Goal: Check status: Check status

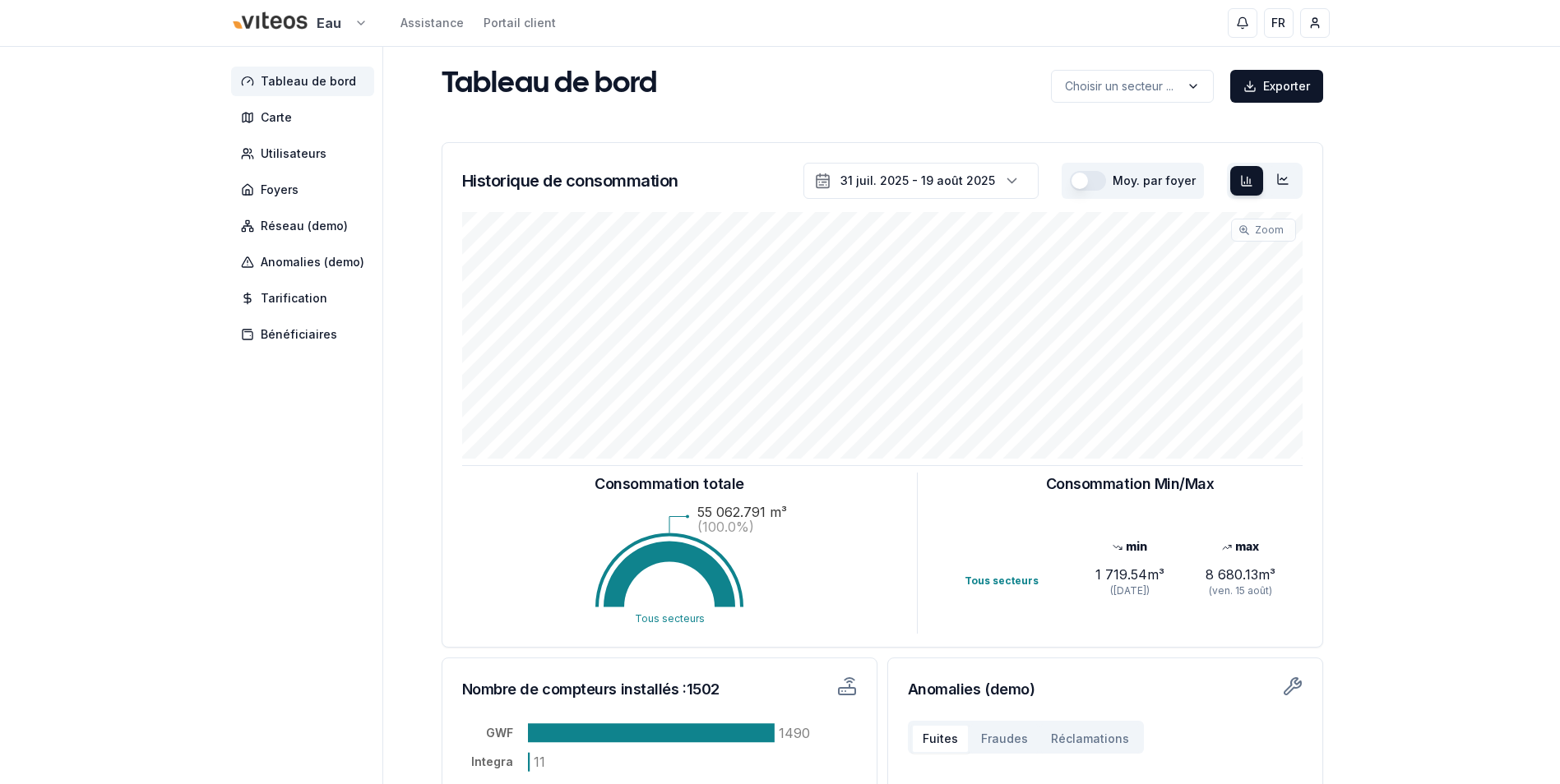
click at [354, 30] on html "Eau Assistance Portail client FR [PERSON_NAME] Tableau de bord Carte Utilisateu…" at bounding box center [780, 509] width 1560 height 1019
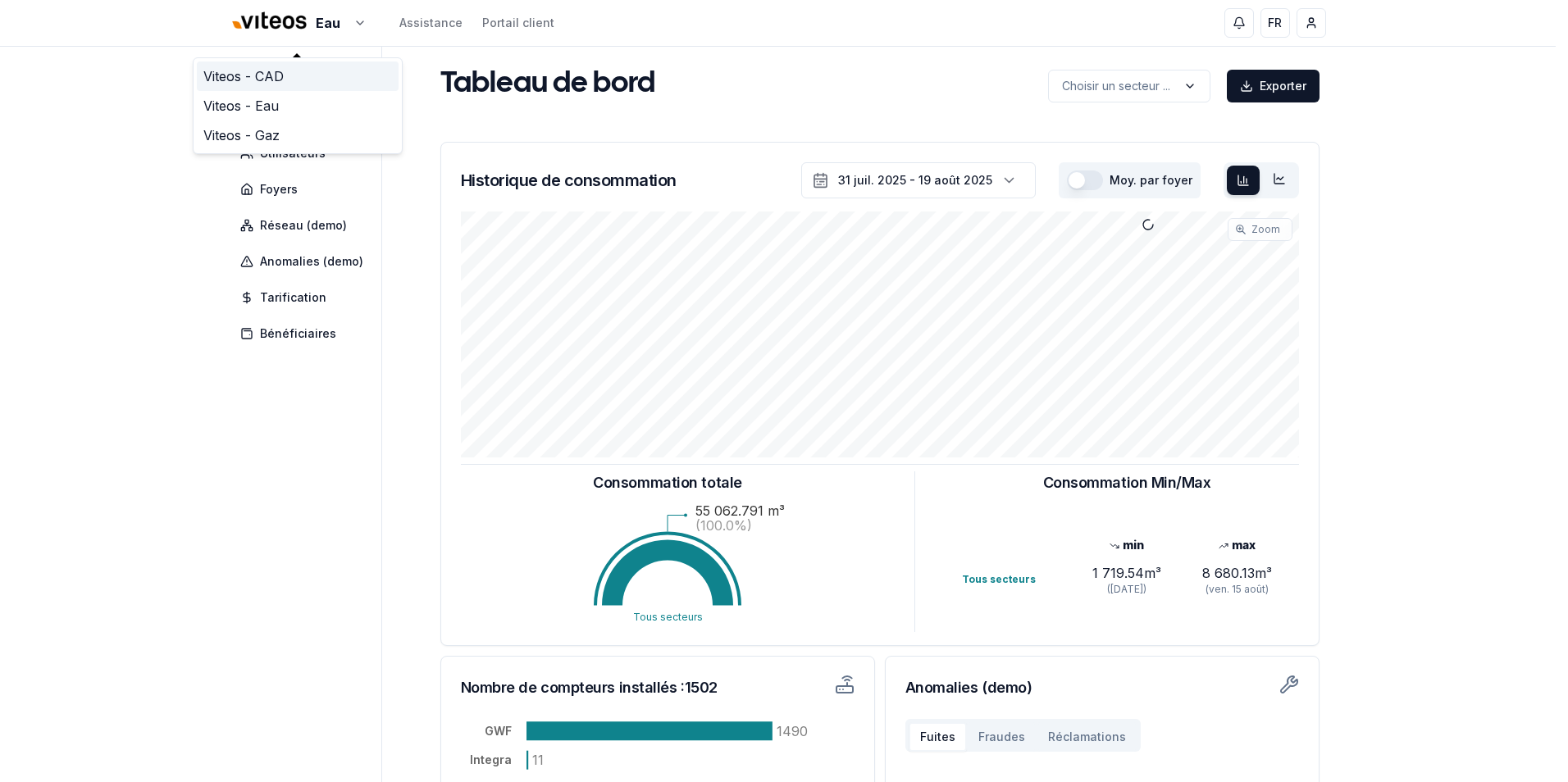
click at [274, 83] on link "Viteos - CAD" at bounding box center [298, 76] width 201 height 30
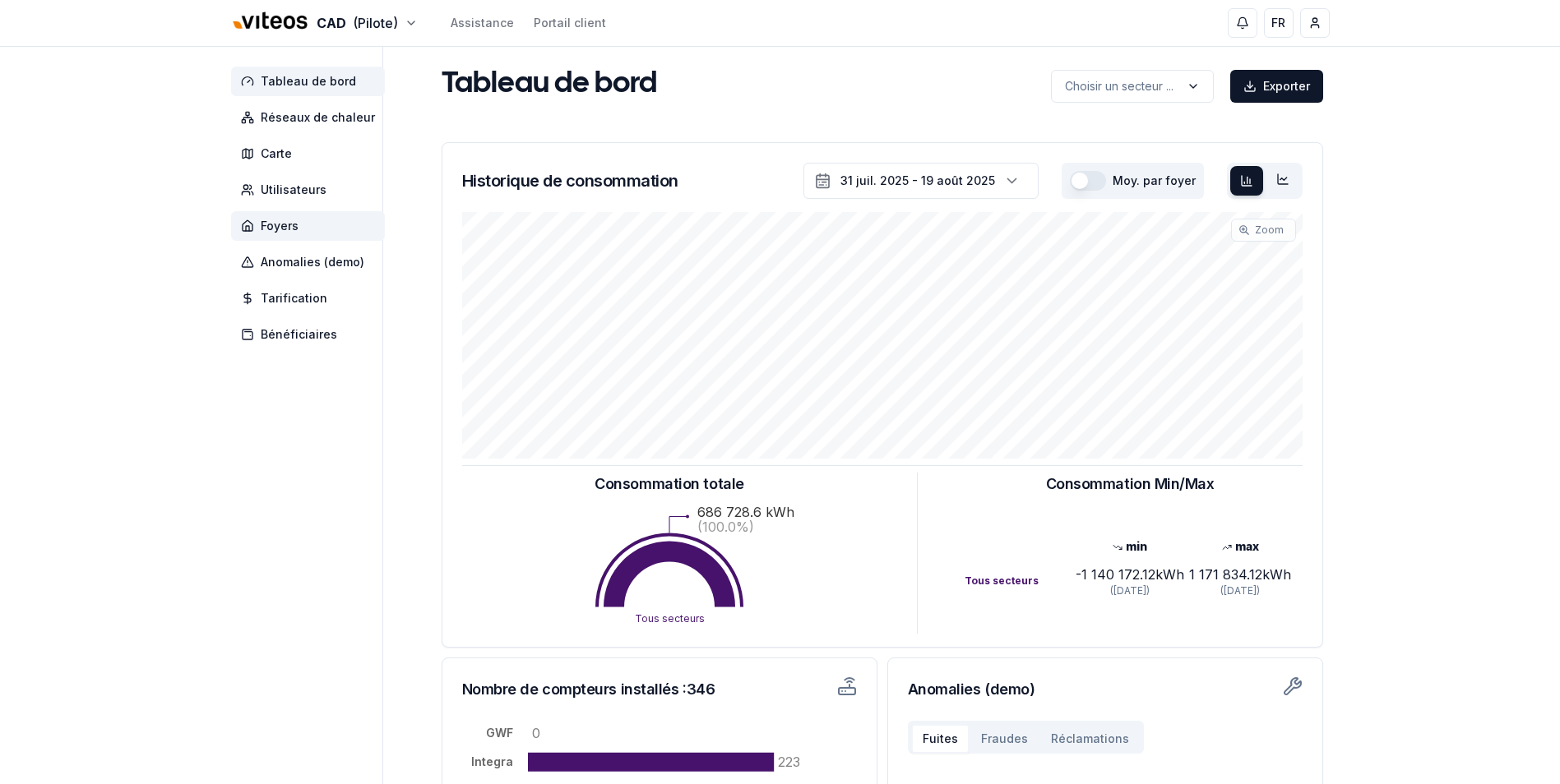
drag, startPoint x: 297, startPoint y: 218, endPoint x: 415, endPoint y: 284, distance: 135.2
click at [297, 218] on span "Foyers" at bounding box center [280, 226] width 38 height 16
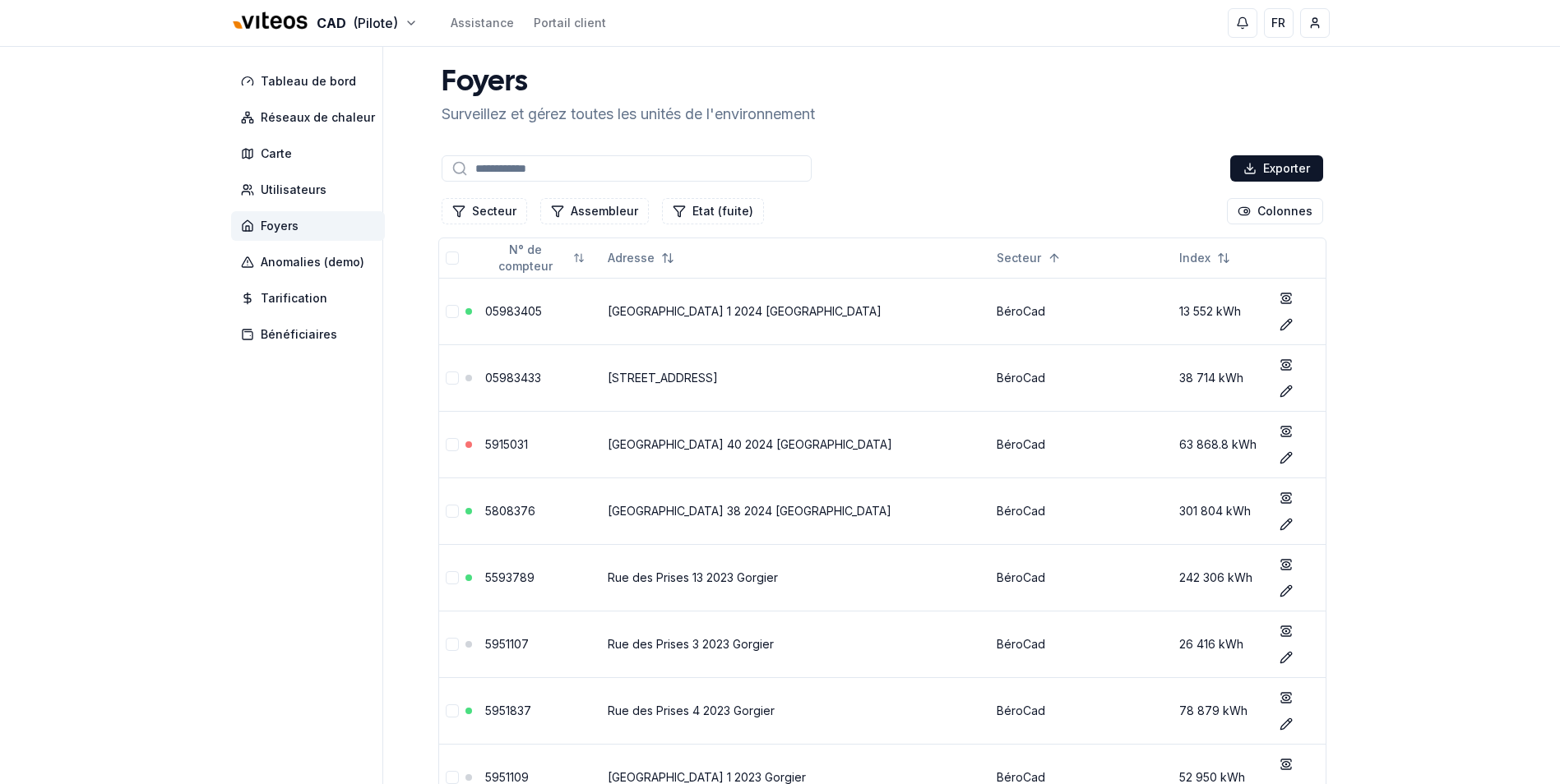
click at [525, 168] on input at bounding box center [626, 168] width 370 height 26
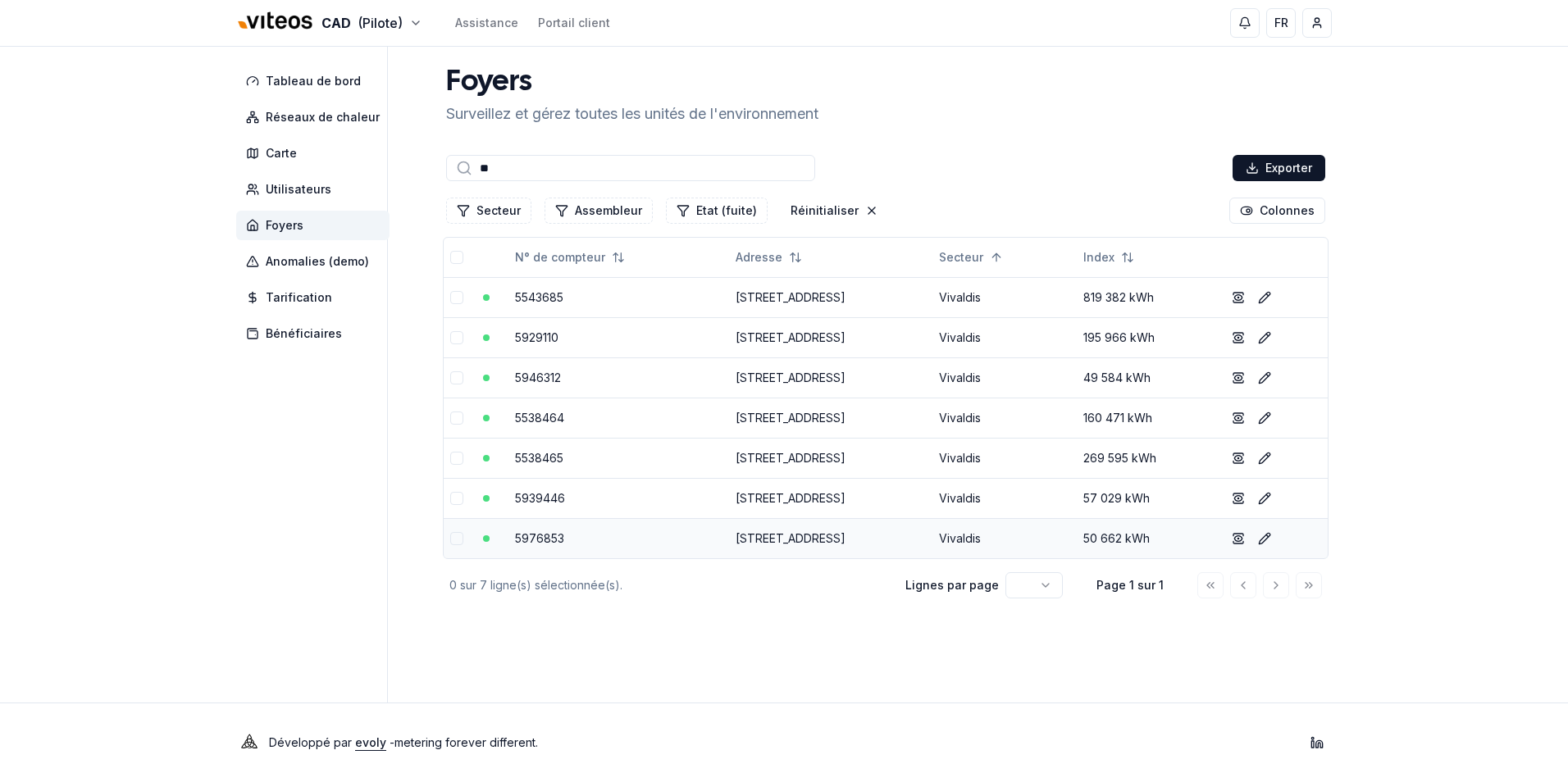
type input "**"
click at [802, 543] on link "[STREET_ADDRESS]" at bounding box center [790, 538] width 110 height 14
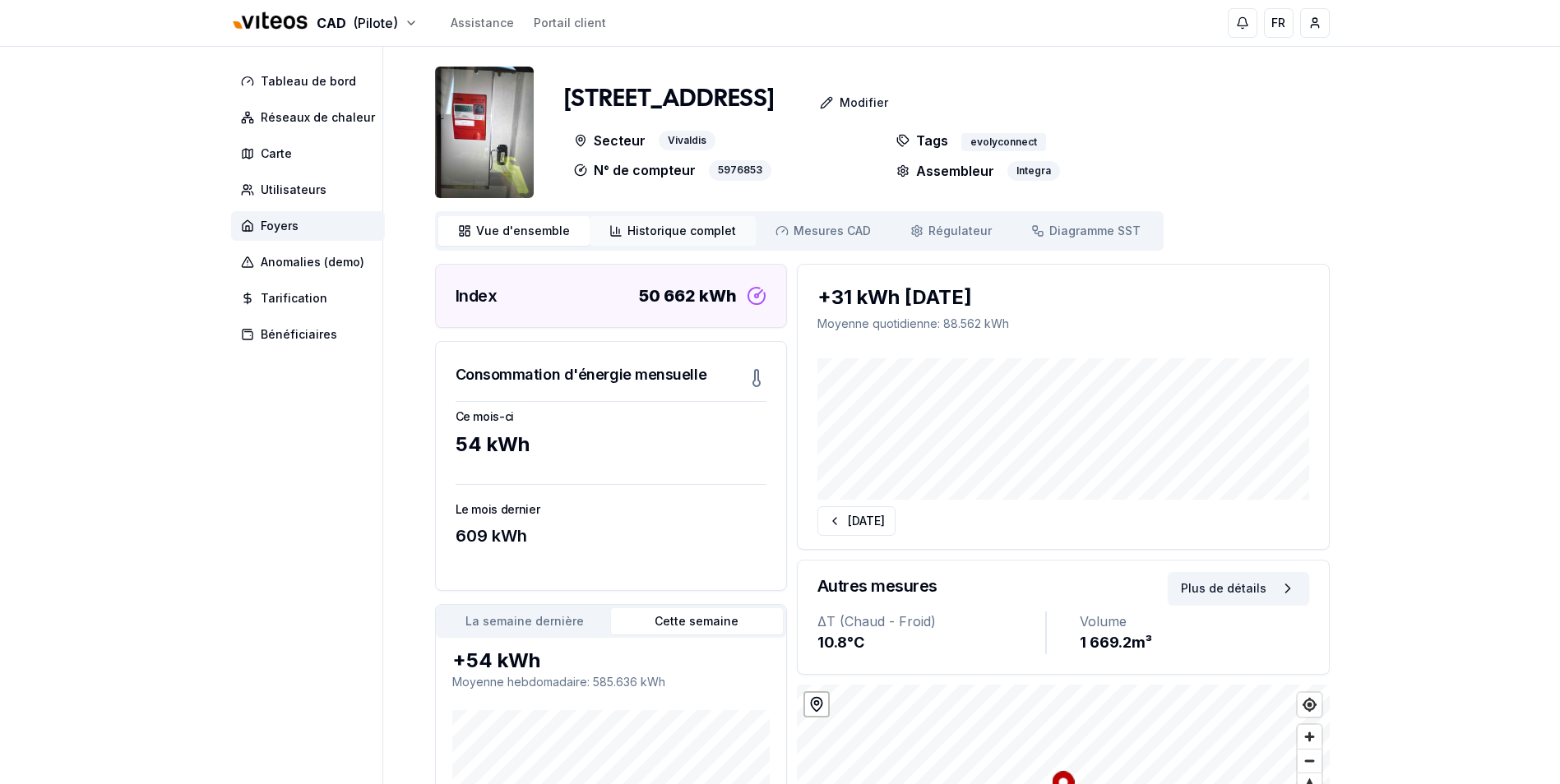
click at [700, 236] on span "Historique complet" at bounding box center [681, 231] width 108 height 16
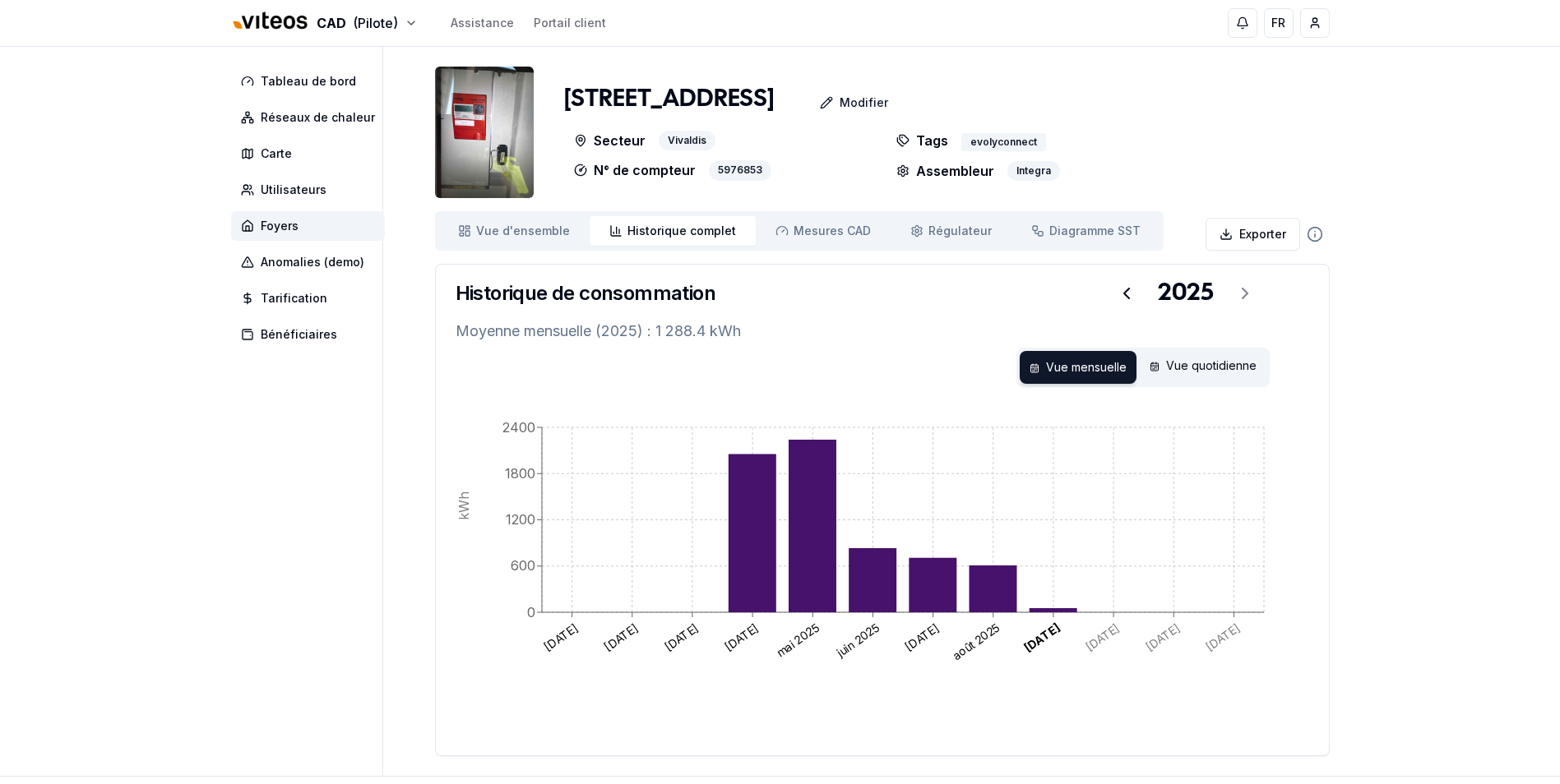
click at [1100, 365] on div "Vue mensuelle" at bounding box center [1078, 367] width 116 height 33
click at [1192, 378] on div "Vue quotidienne" at bounding box center [1203, 367] width 126 height 33
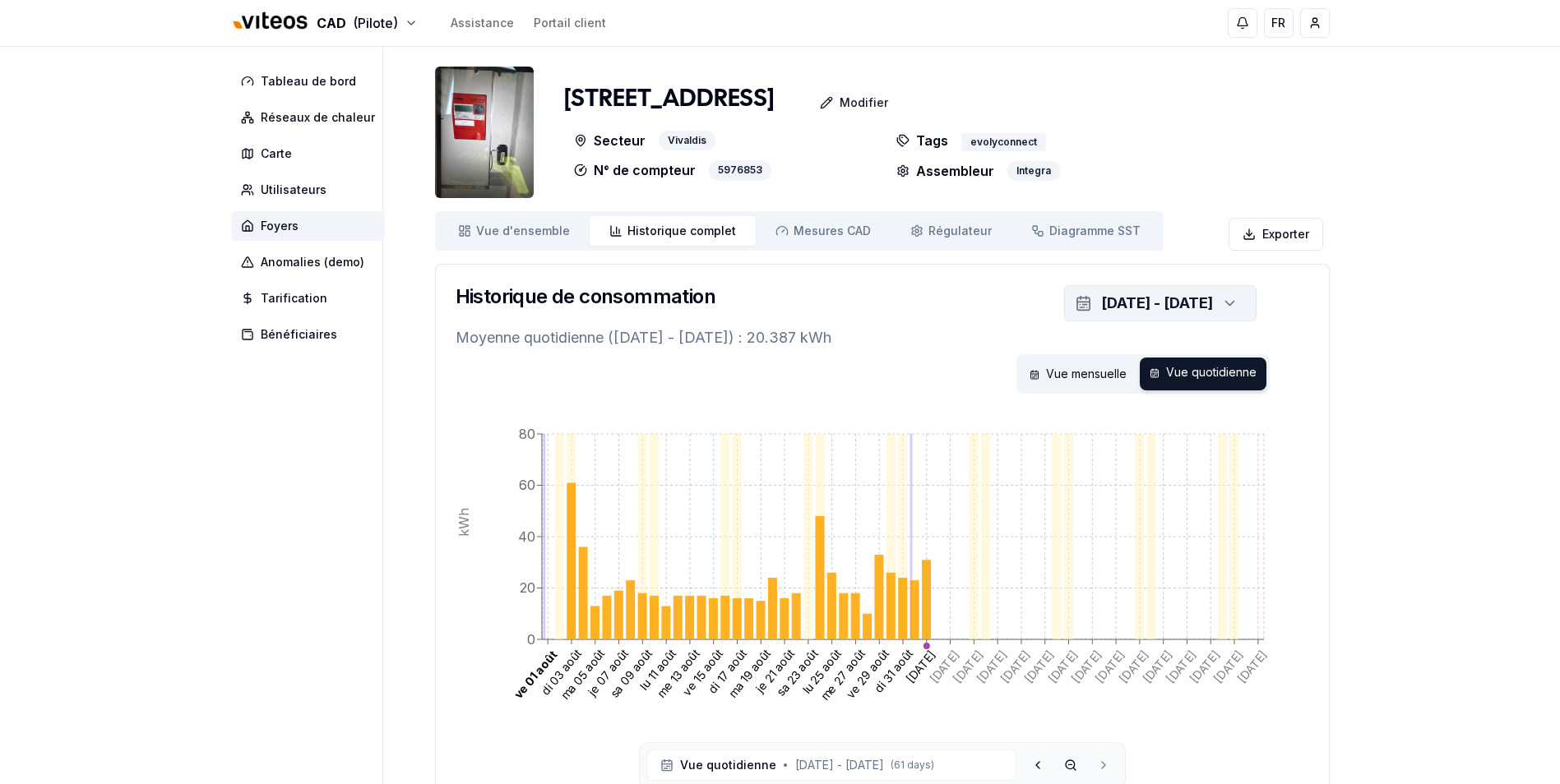
click at [1226, 304] on icon "button" at bounding box center [1229, 303] width 16 height 25
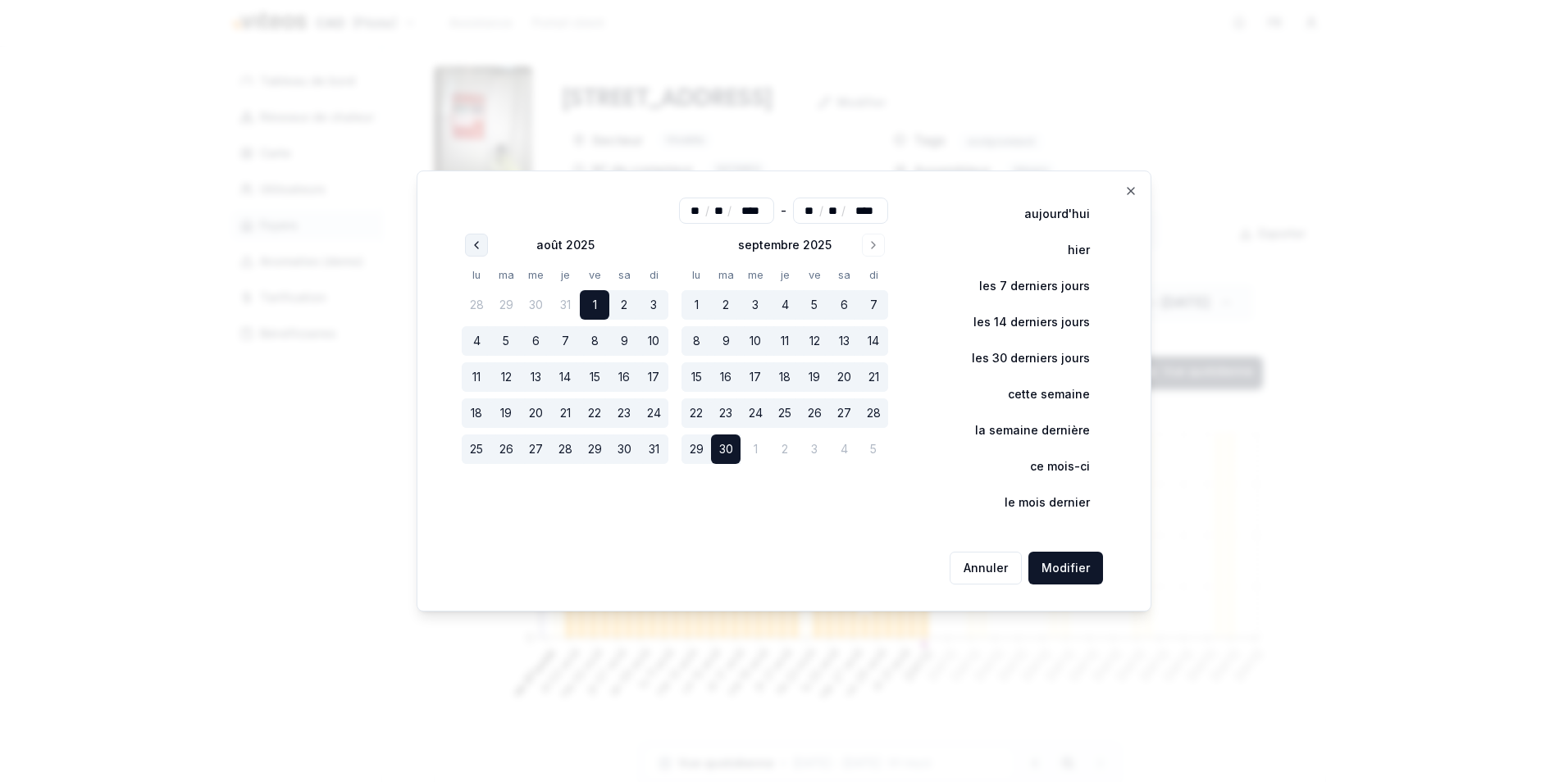
click at [488, 248] on button "Go to previous month" at bounding box center [475, 245] width 23 height 23
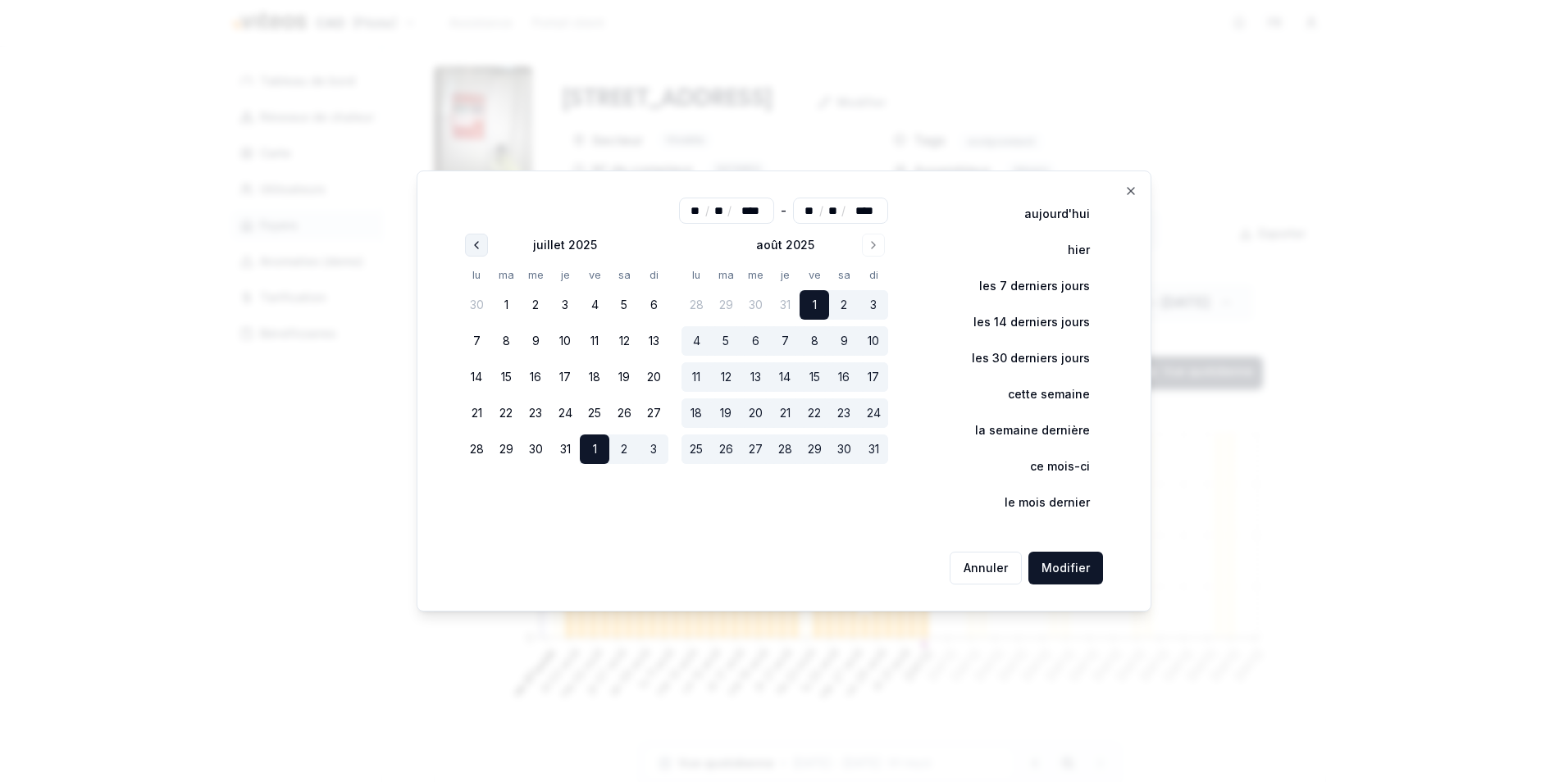
click at [488, 248] on button "Go to previous month" at bounding box center [475, 245] width 23 height 23
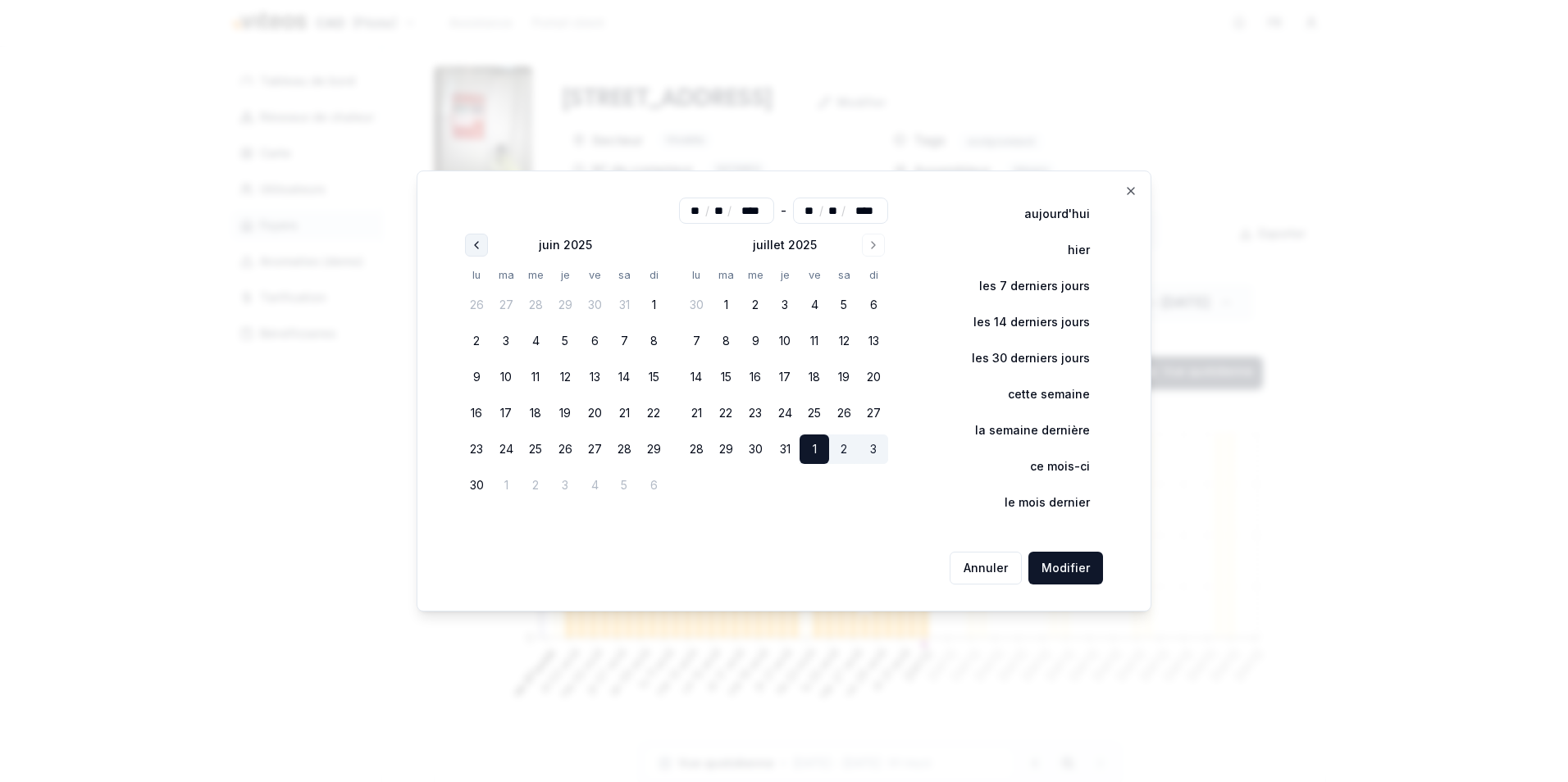
click at [488, 248] on button "Go to previous month" at bounding box center [475, 245] width 23 height 23
click at [565, 303] on button "1" at bounding box center [564, 305] width 30 height 30
type input "**"
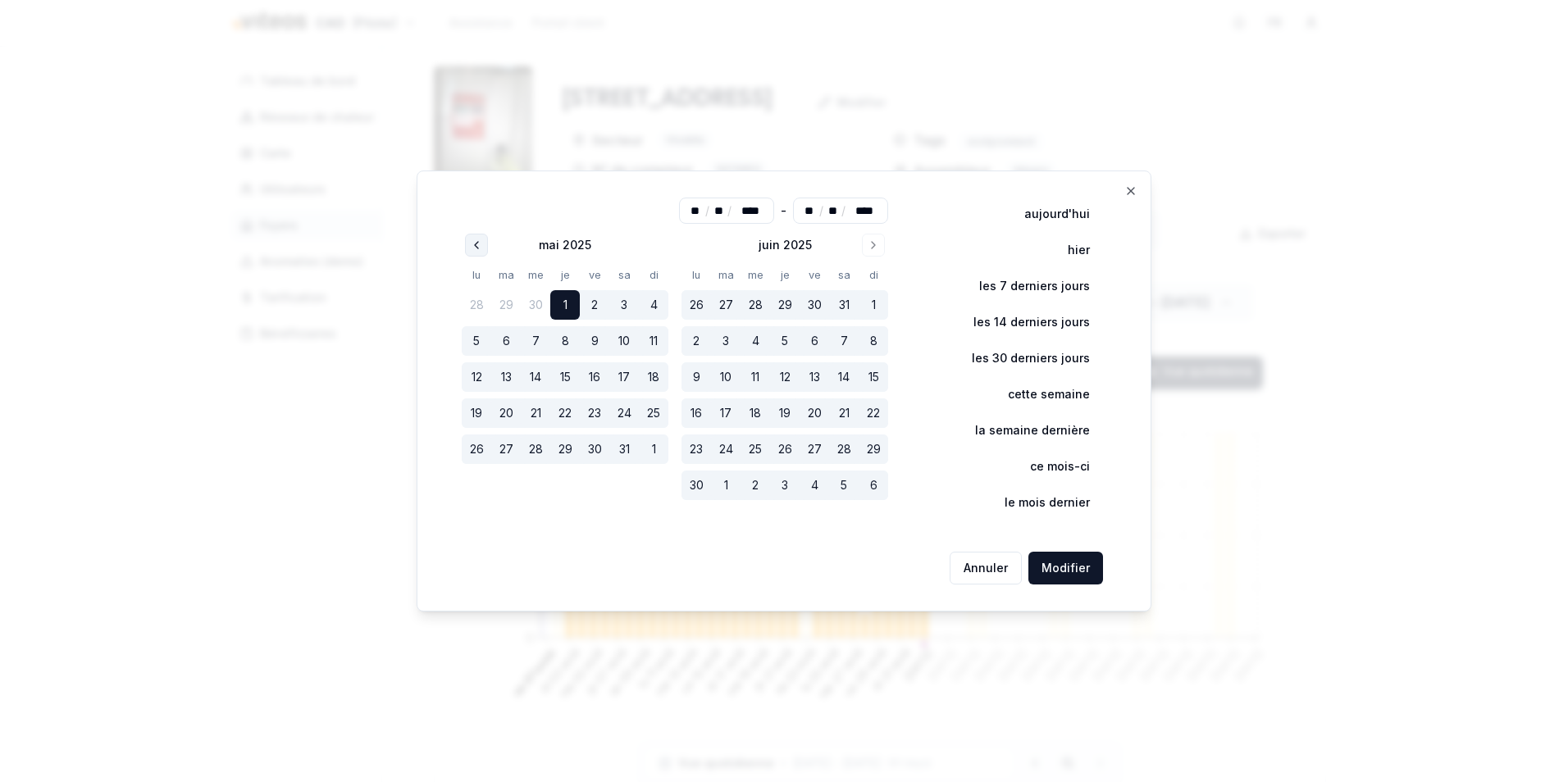
click at [468, 243] on button "Go to previous month" at bounding box center [475, 245] width 23 height 23
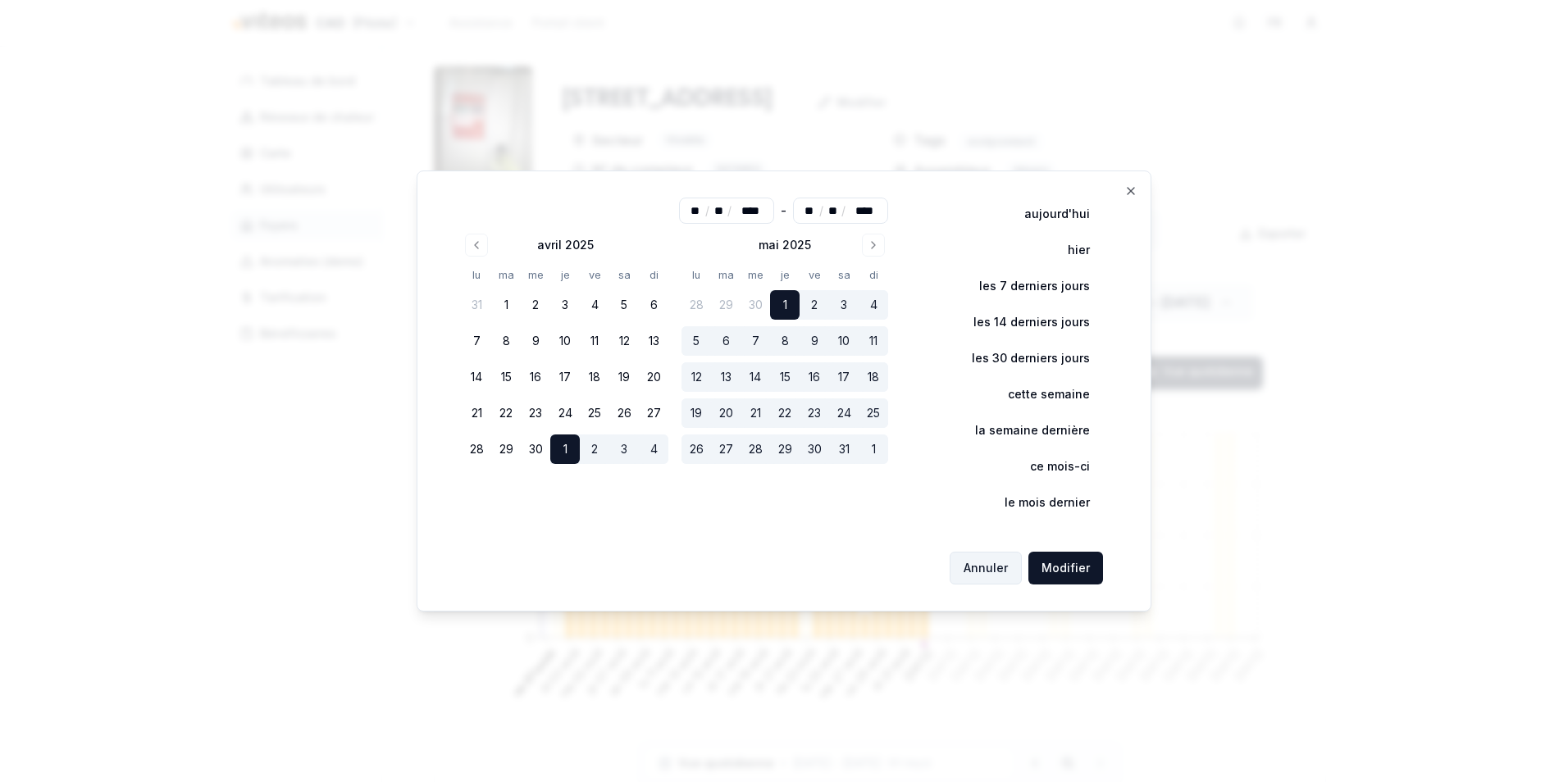
click at [987, 579] on button "Annuler" at bounding box center [986, 568] width 73 height 33
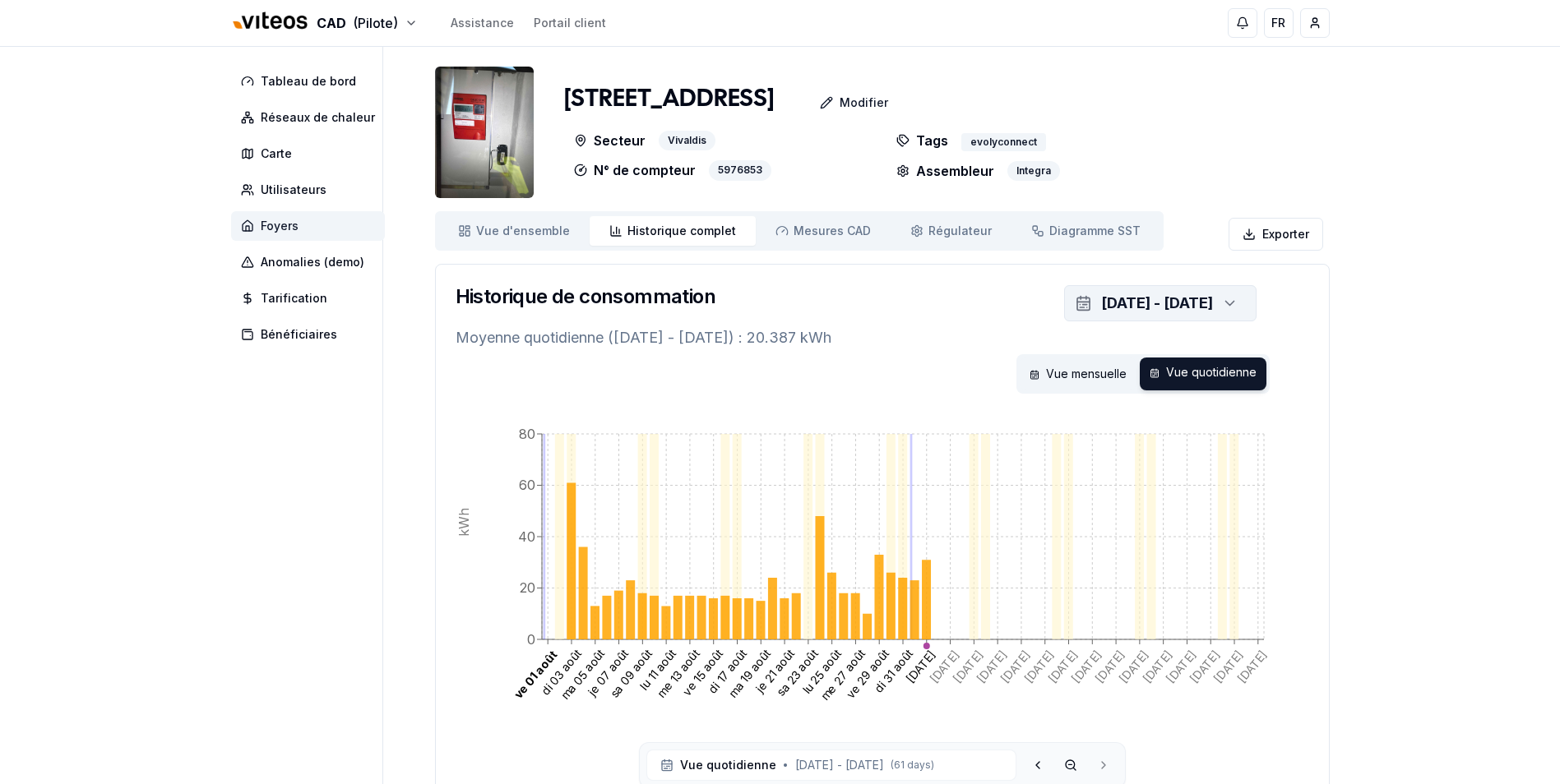
drag, startPoint x: 298, startPoint y: 229, endPoint x: 308, endPoint y: 228, distance: 10.0
click at [298, 229] on span "Foyers" at bounding box center [307, 226] width 154 height 30
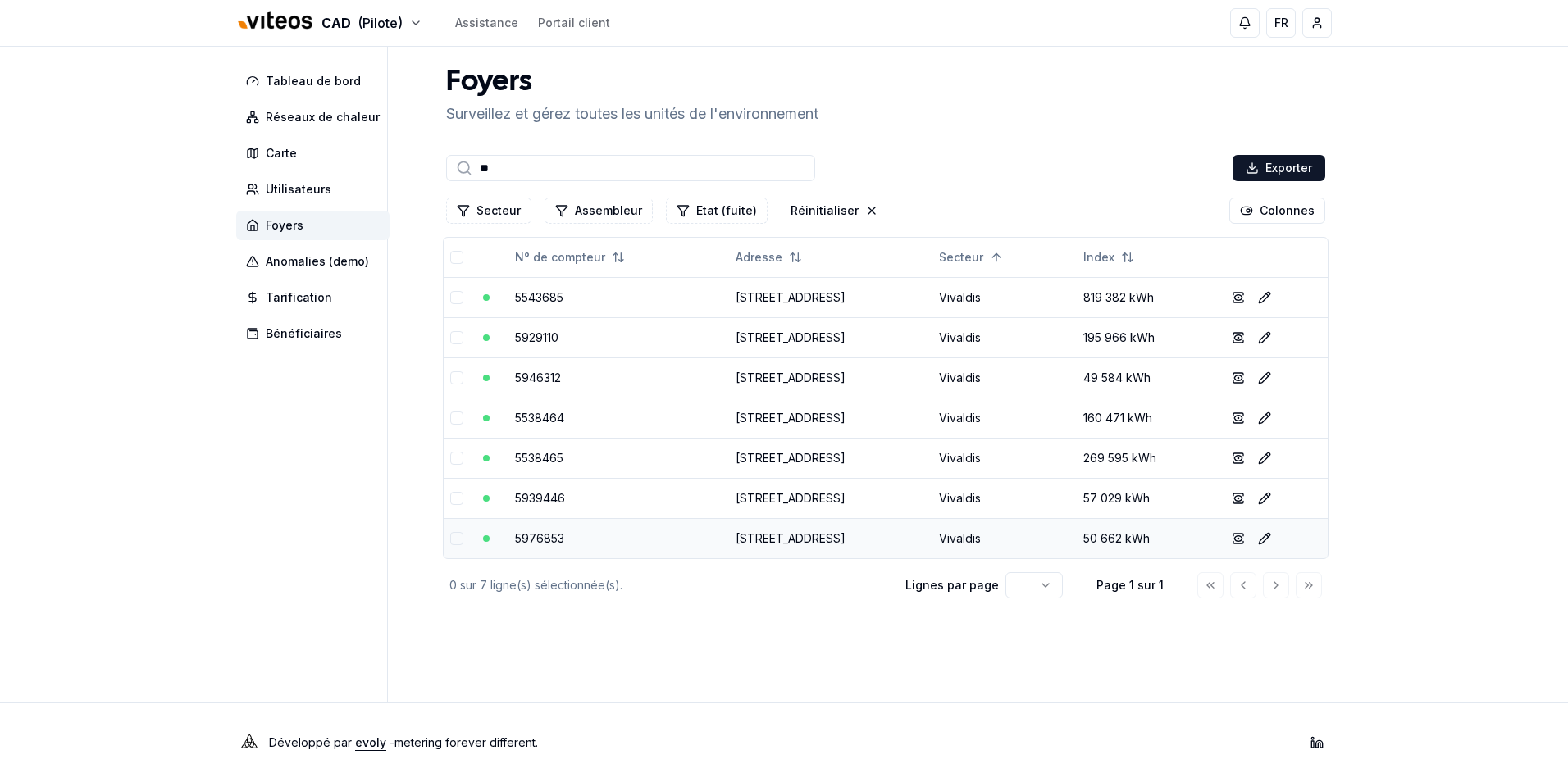
click at [751, 543] on link "[STREET_ADDRESS]" at bounding box center [790, 538] width 110 height 14
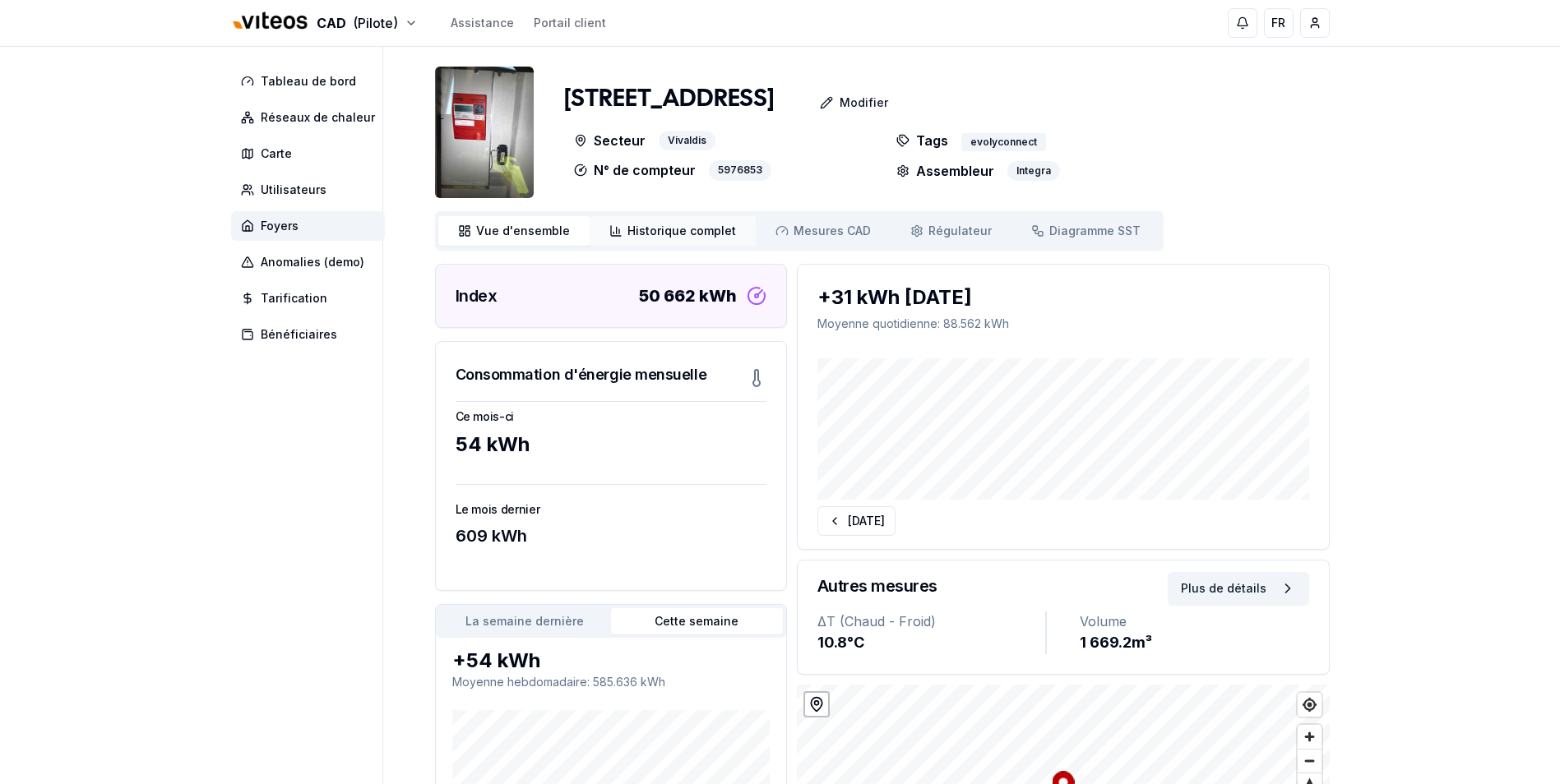
click at [688, 226] on span "Historique complet" at bounding box center [681, 231] width 108 height 16
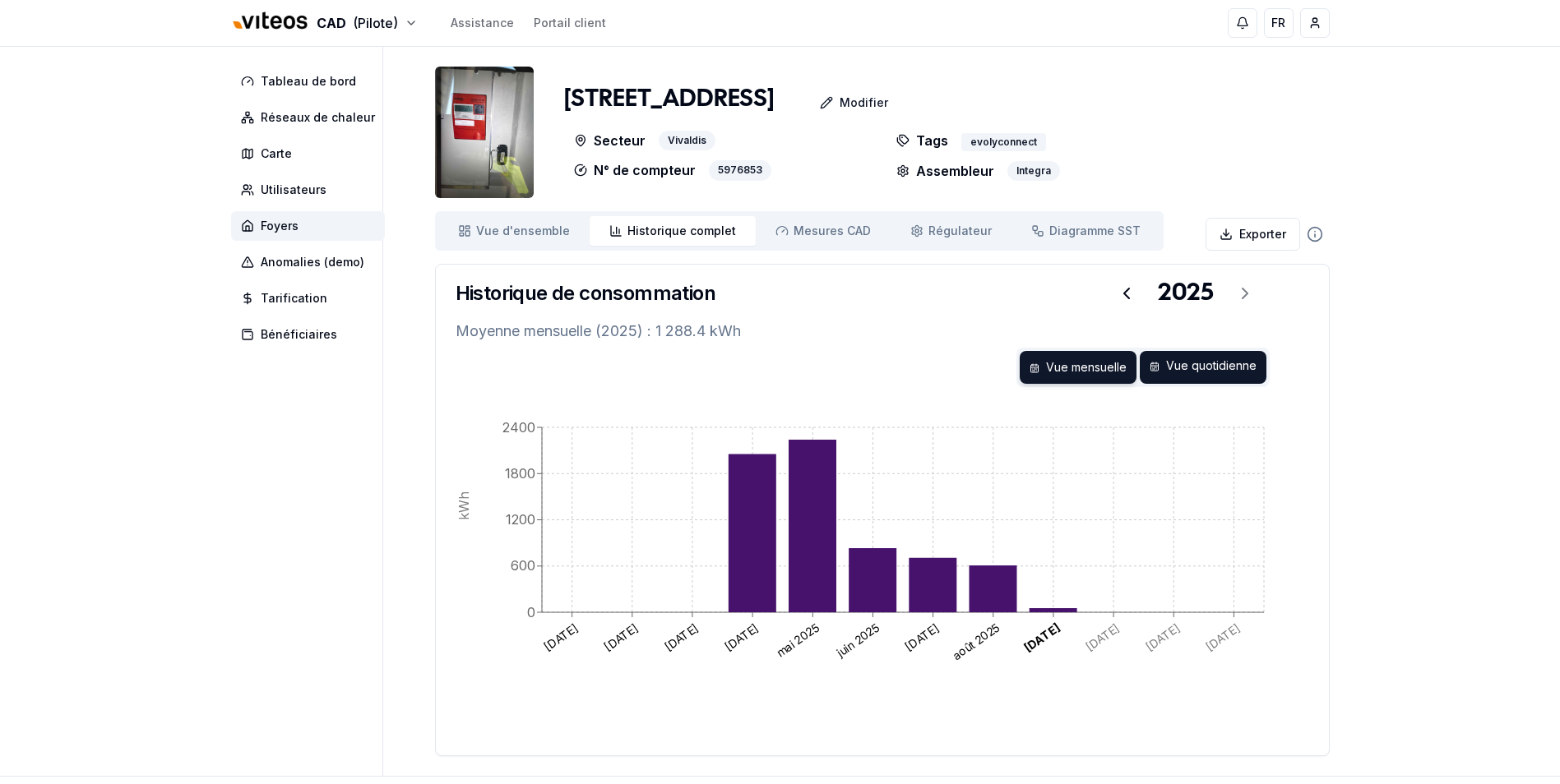
click at [1200, 359] on div "Vue quotidienne" at bounding box center [1203, 367] width 126 height 33
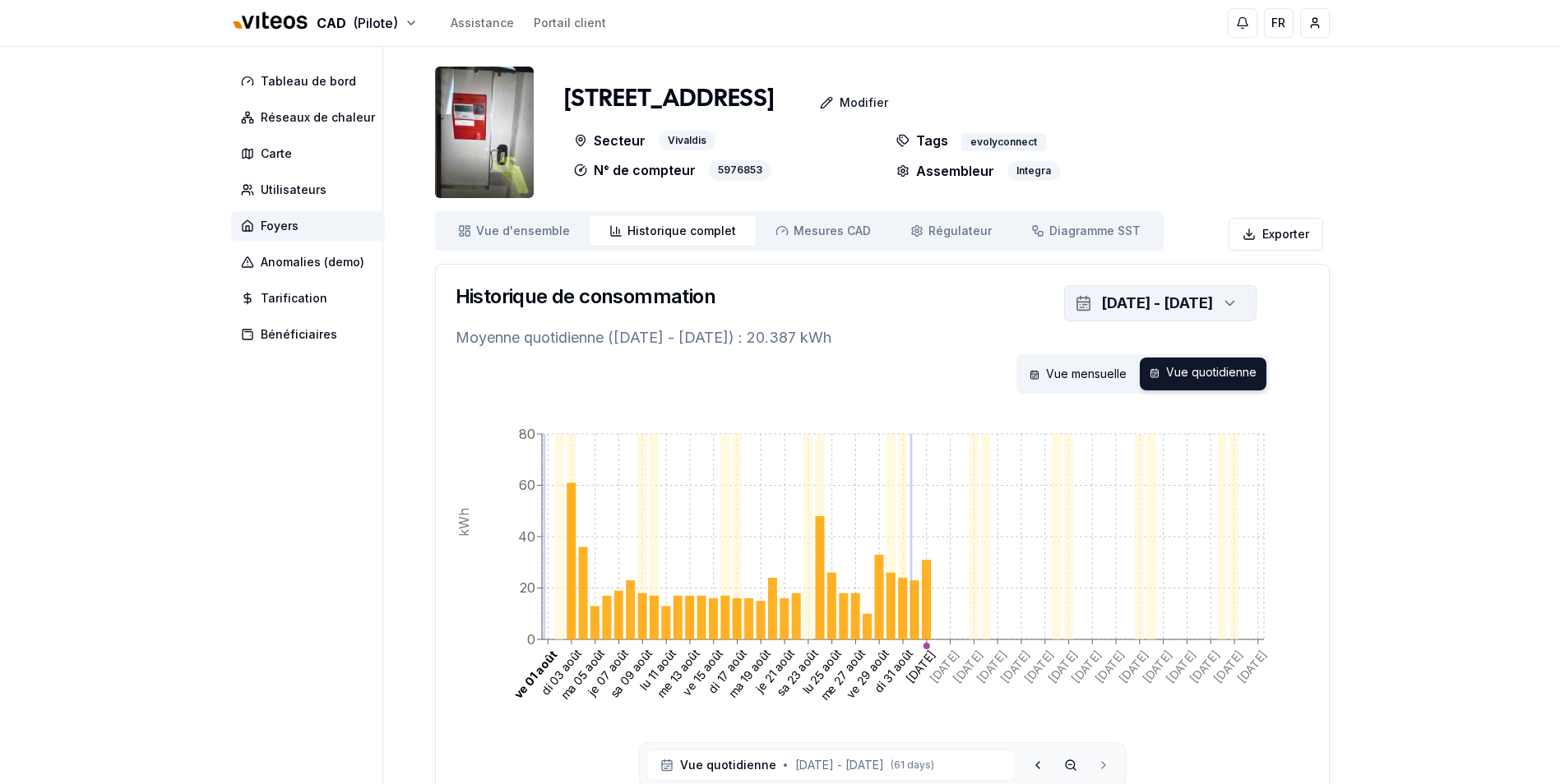
click at [1101, 299] on div "[DATE] - [DATE]" at bounding box center [1156, 303] width 112 height 23
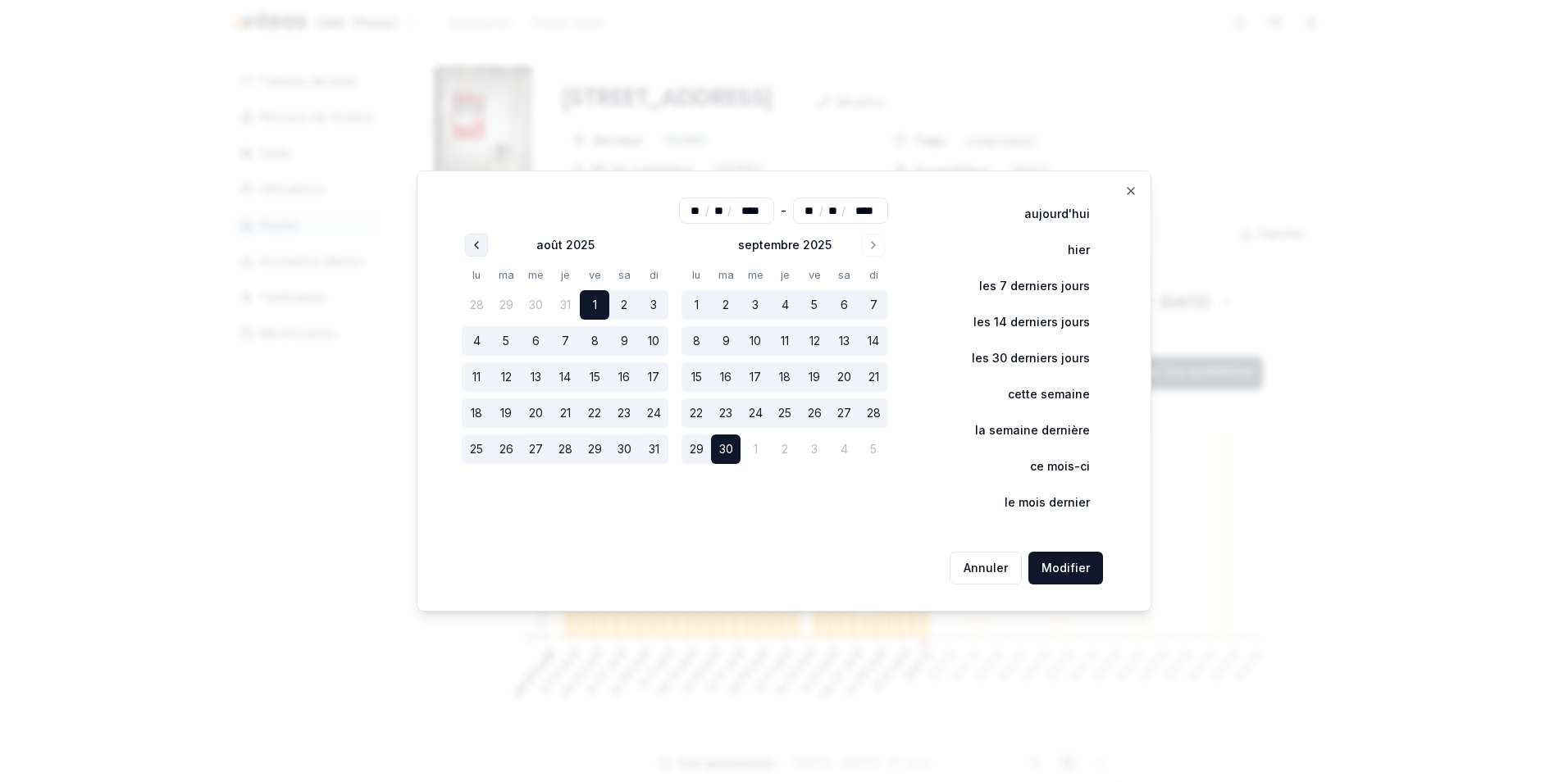
click at [475, 243] on icon "Go to previous month" at bounding box center [476, 245] width 13 height 13
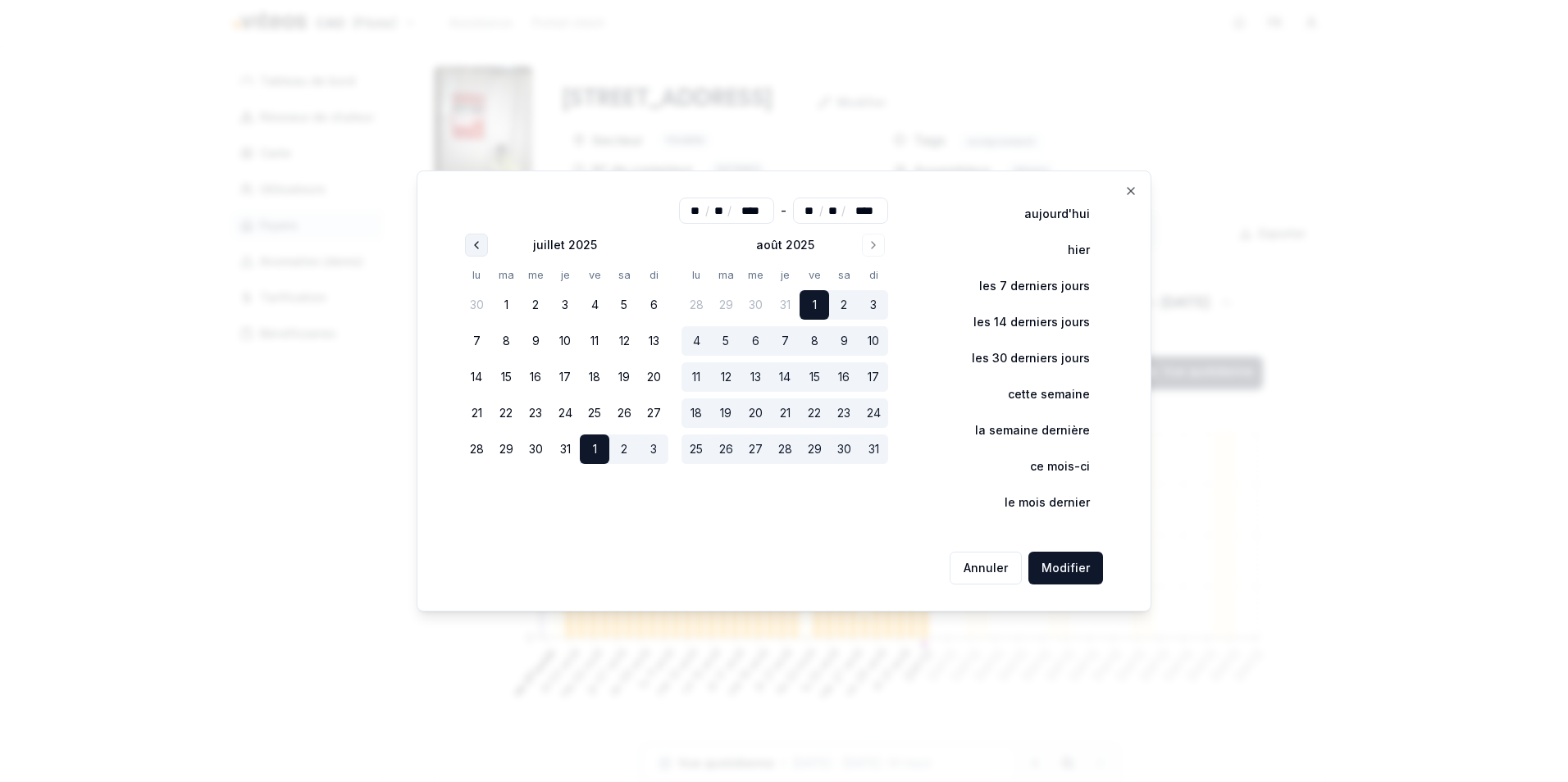
click at [475, 243] on icon "Go to previous month" at bounding box center [476, 245] width 13 height 13
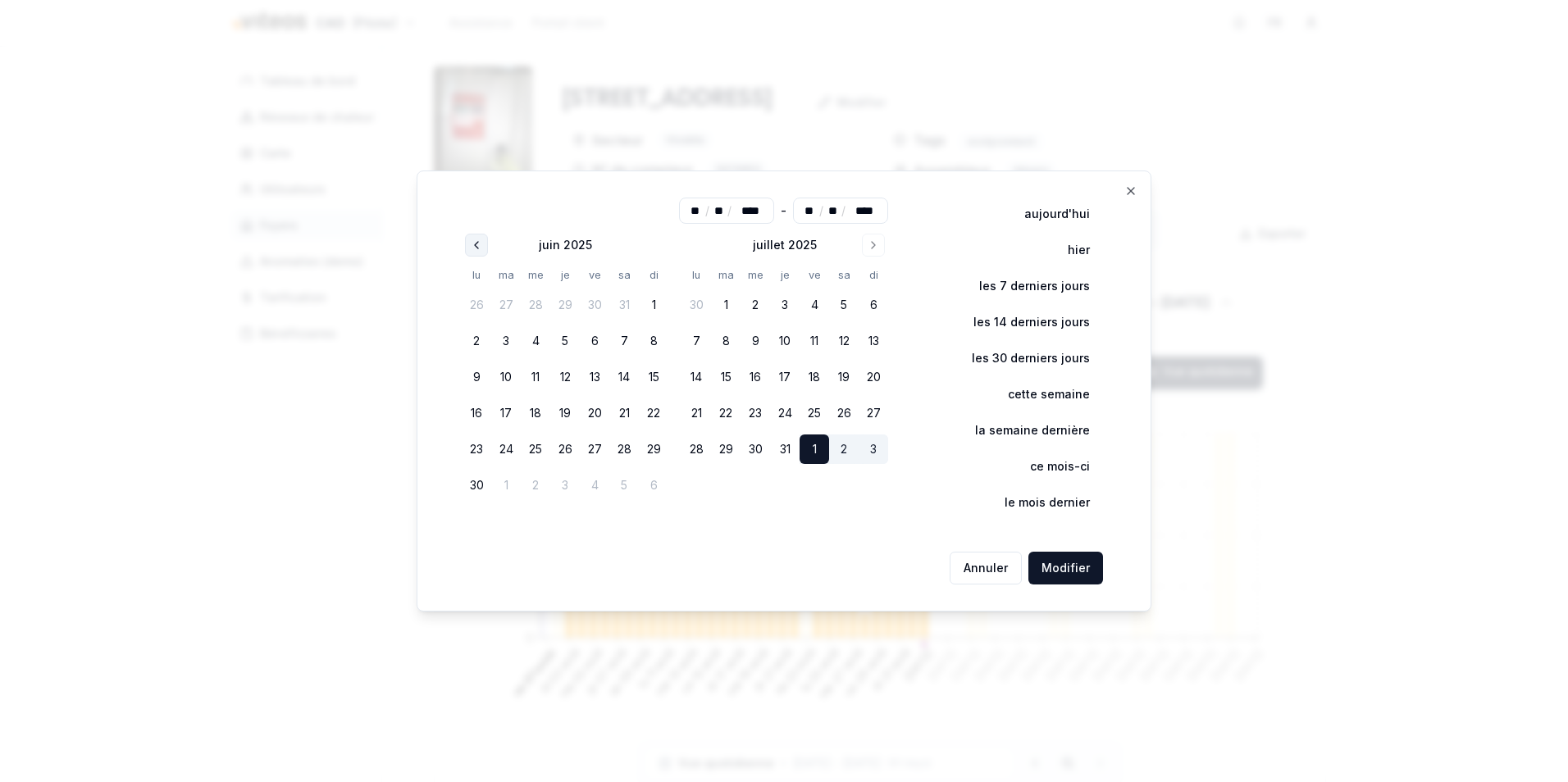
click at [475, 243] on icon "Go to previous month" at bounding box center [476, 245] width 13 height 13
click at [514, 307] on button "1" at bounding box center [505, 305] width 30 height 30
type input "**"
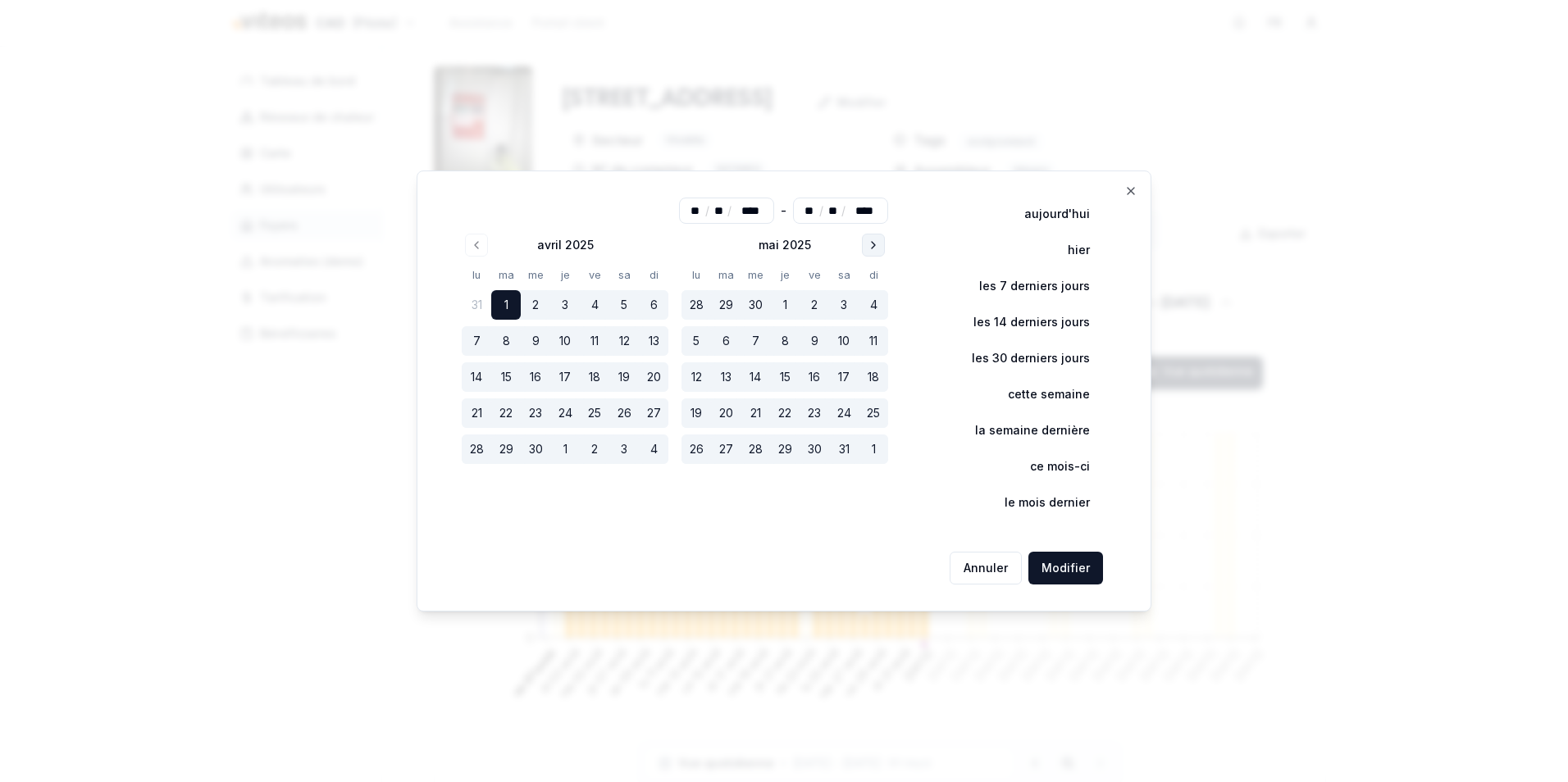
click at [868, 244] on button "Go to next month" at bounding box center [873, 245] width 23 height 23
click at [656, 449] on button "31" at bounding box center [653, 449] width 30 height 30
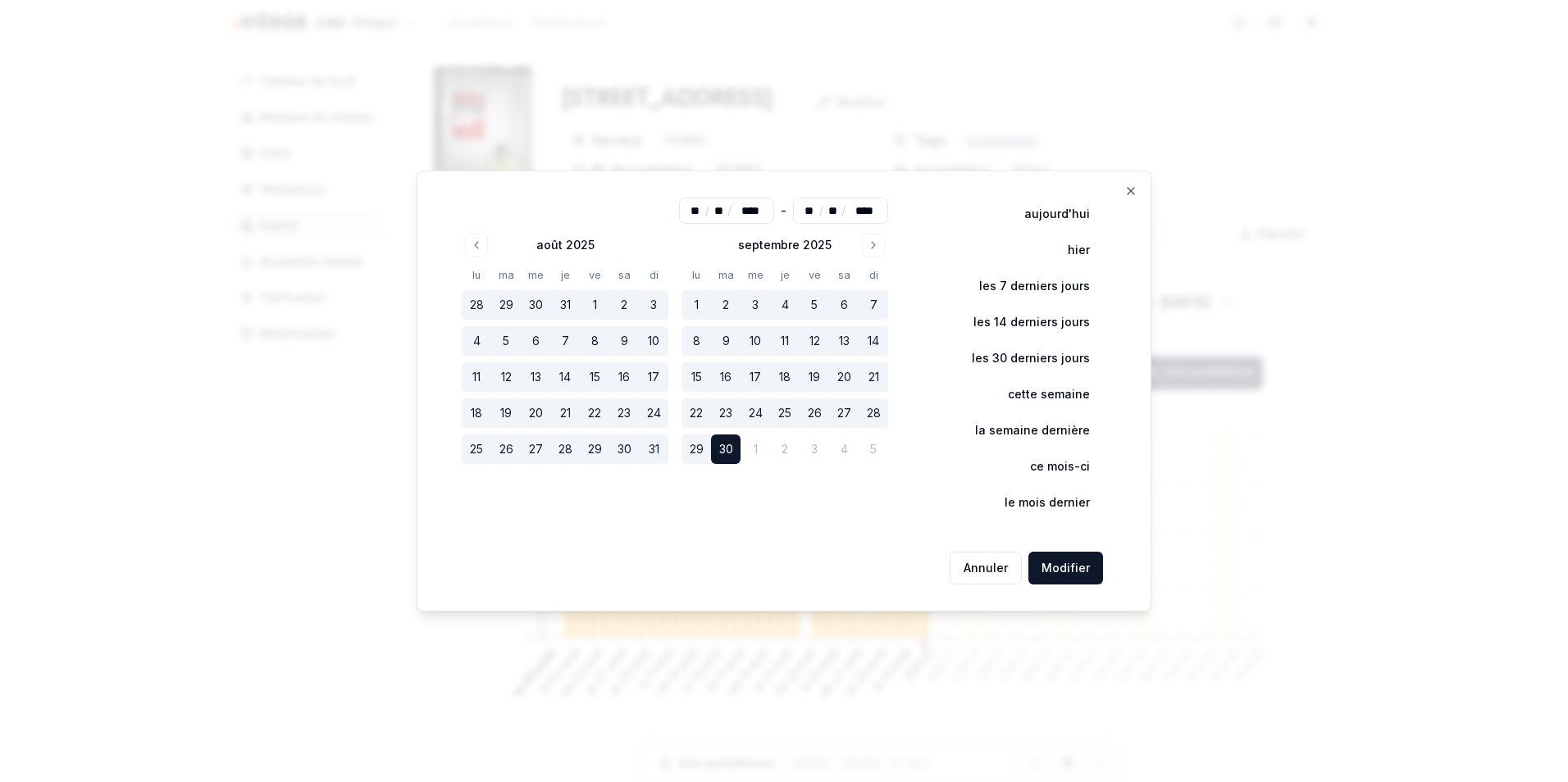
type input "**"
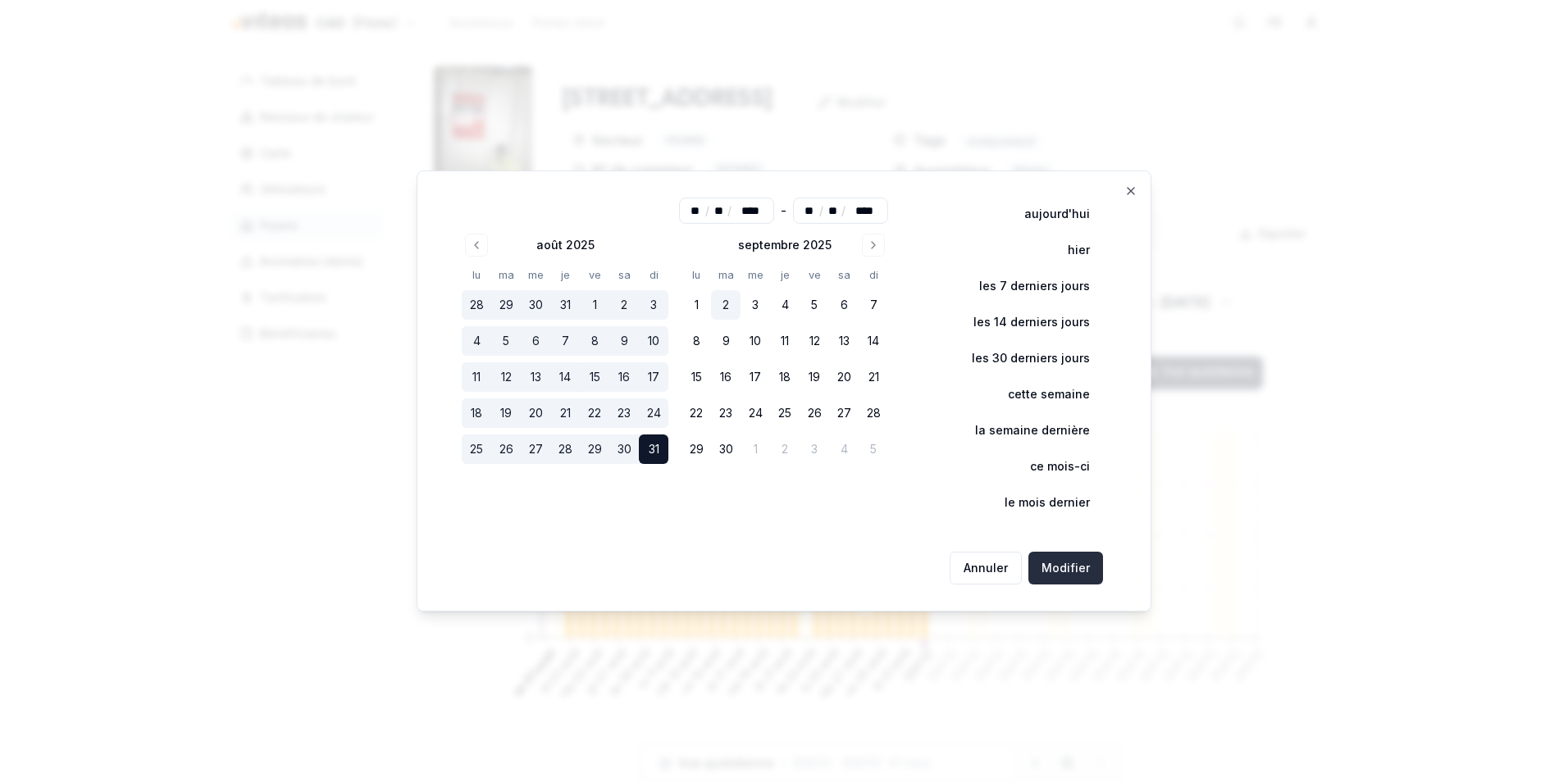
click at [1053, 572] on button "Modifier" at bounding box center [1065, 568] width 74 height 33
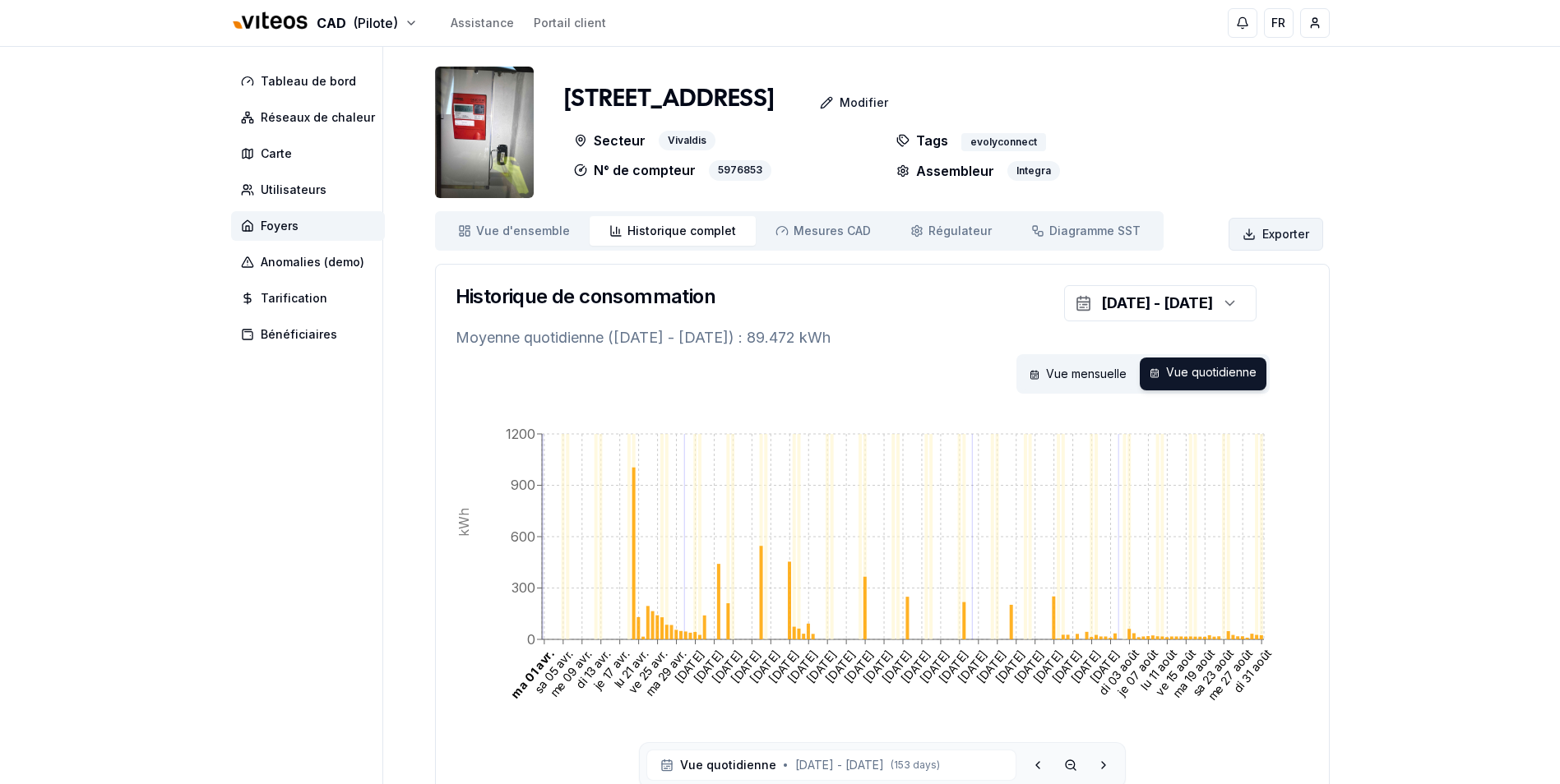
click at [1278, 232] on html "CAD (Pilote) Assistance Portail client FR [PERSON_NAME] Tableau de bord Réseaux…" at bounding box center [780, 454] width 1560 height 909
click at [528, 235] on html "CAD (Pilote) Assistance Portail client FR [PERSON_NAME] Tableau de bord Réseaux…" at bounding box center [780, 454] width 1560 height 909
click at [530, 227] on span "Vue d'ensemble" at bounding box center [522, 231] width 94 height 16
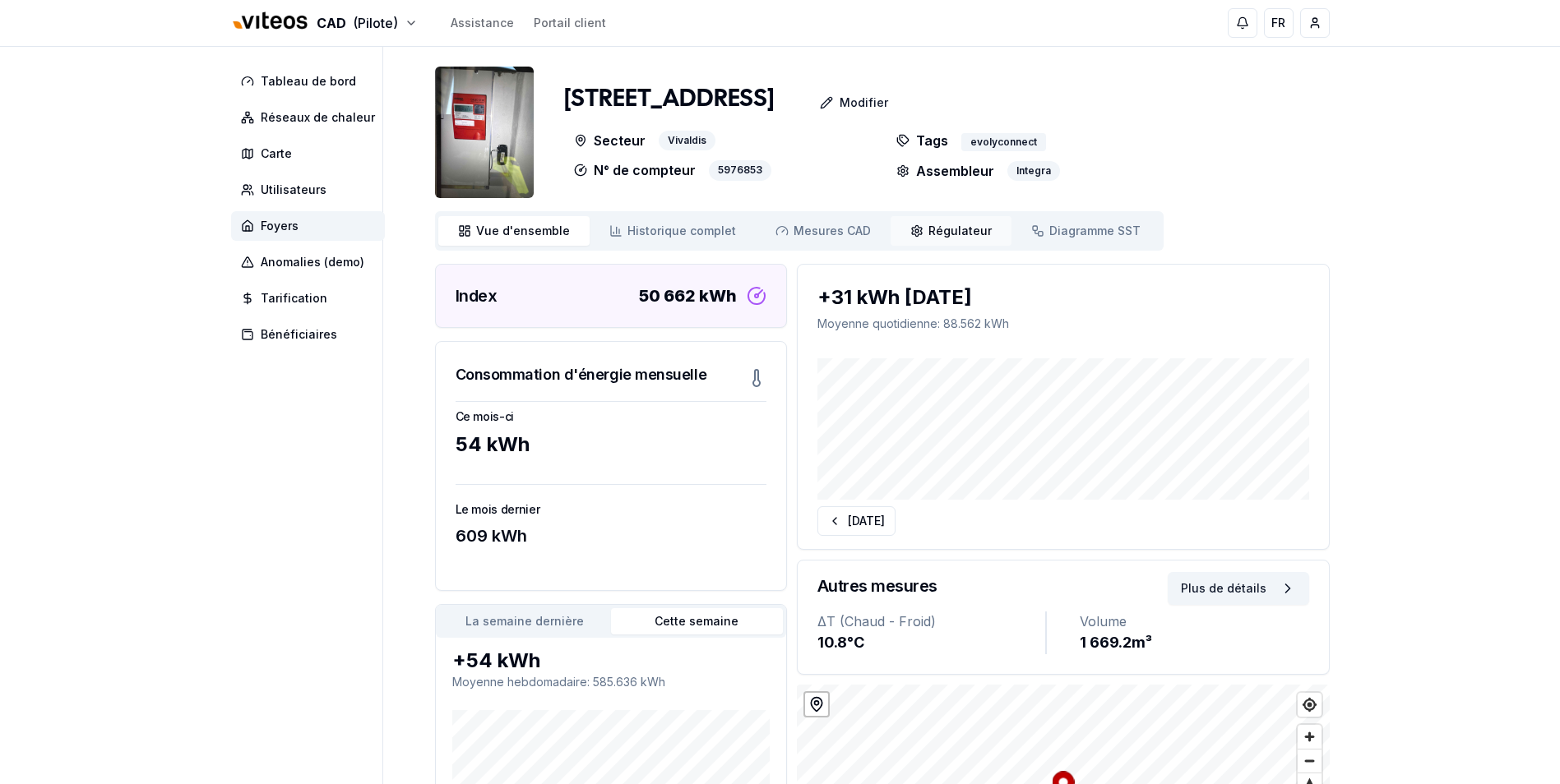
click at [944, 232] on span "Régulateur" at bounding box center [960, 231] width 64 height 16
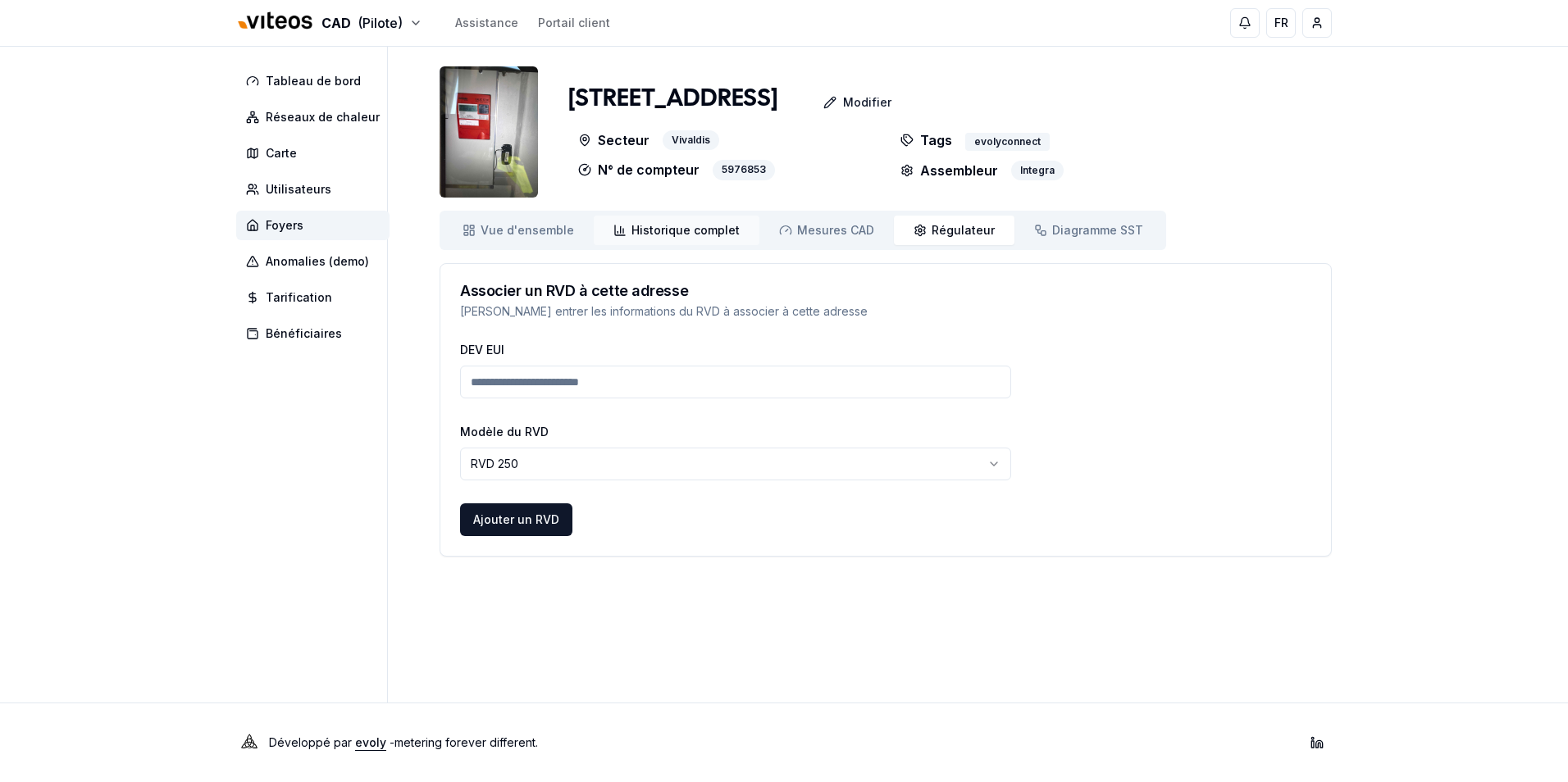
click at [670, 234] on span "Historique complet" at bounding box center [685, 230] width 108 height 16
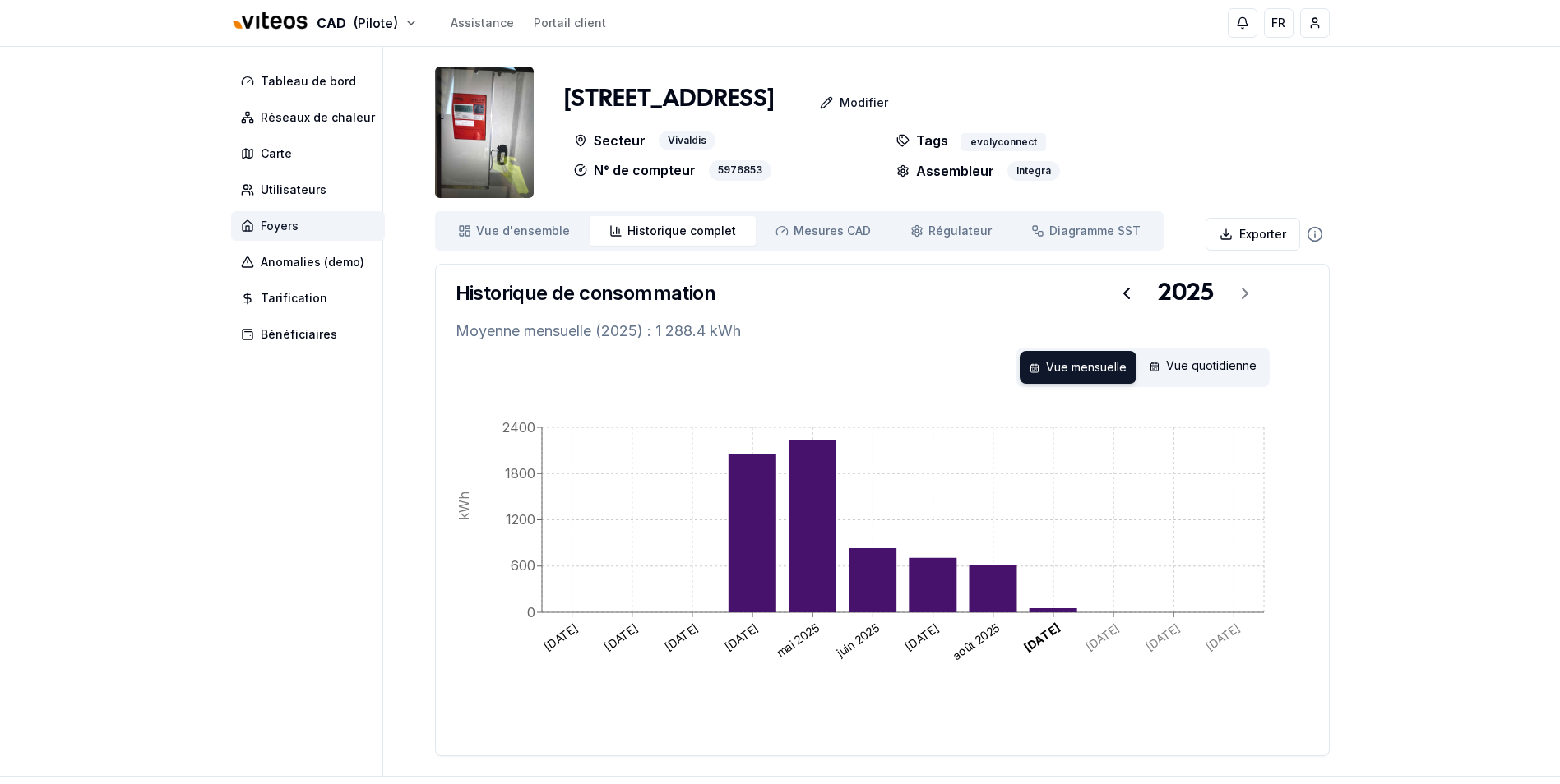
click at [327, 224] on span "Foyers" at bounding box center [307, 226] width 154 height 30
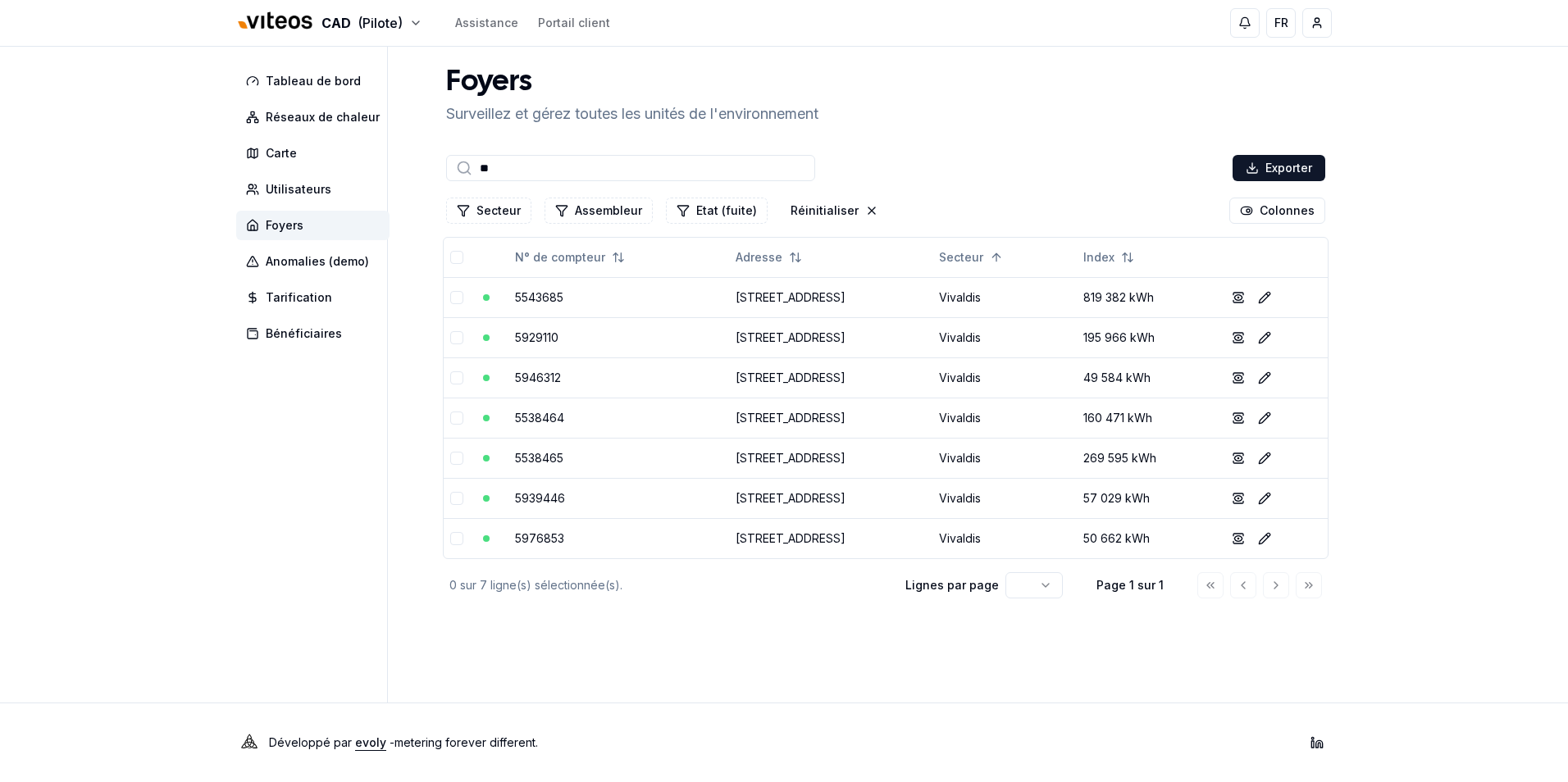
click at [619, 169] on input "**" at bounding box center [631, 168] width 369 height 26
type input "*"
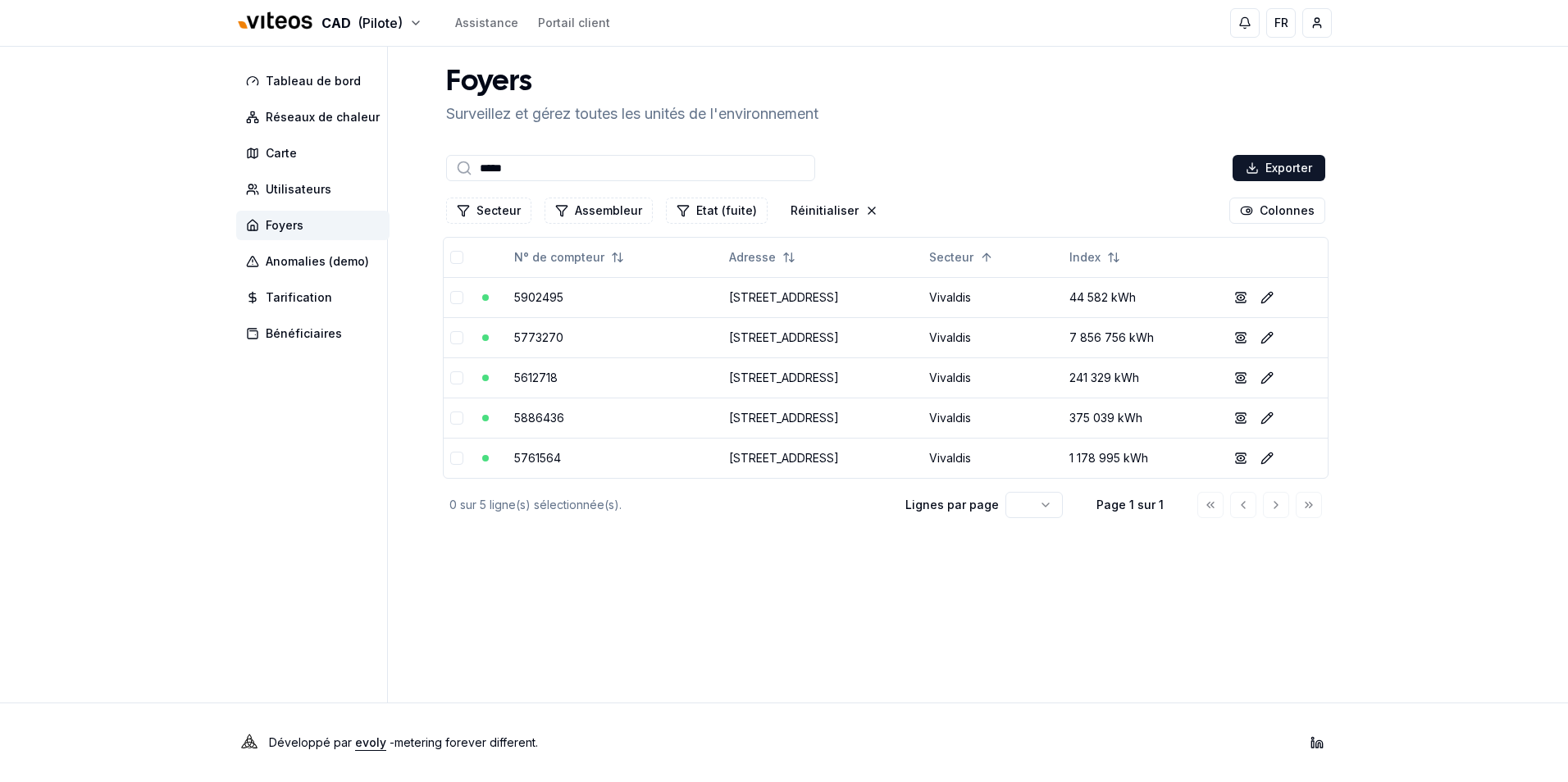
click at [569, 171] on input "*****" at bounding box center [631, 168] width 369 height 26
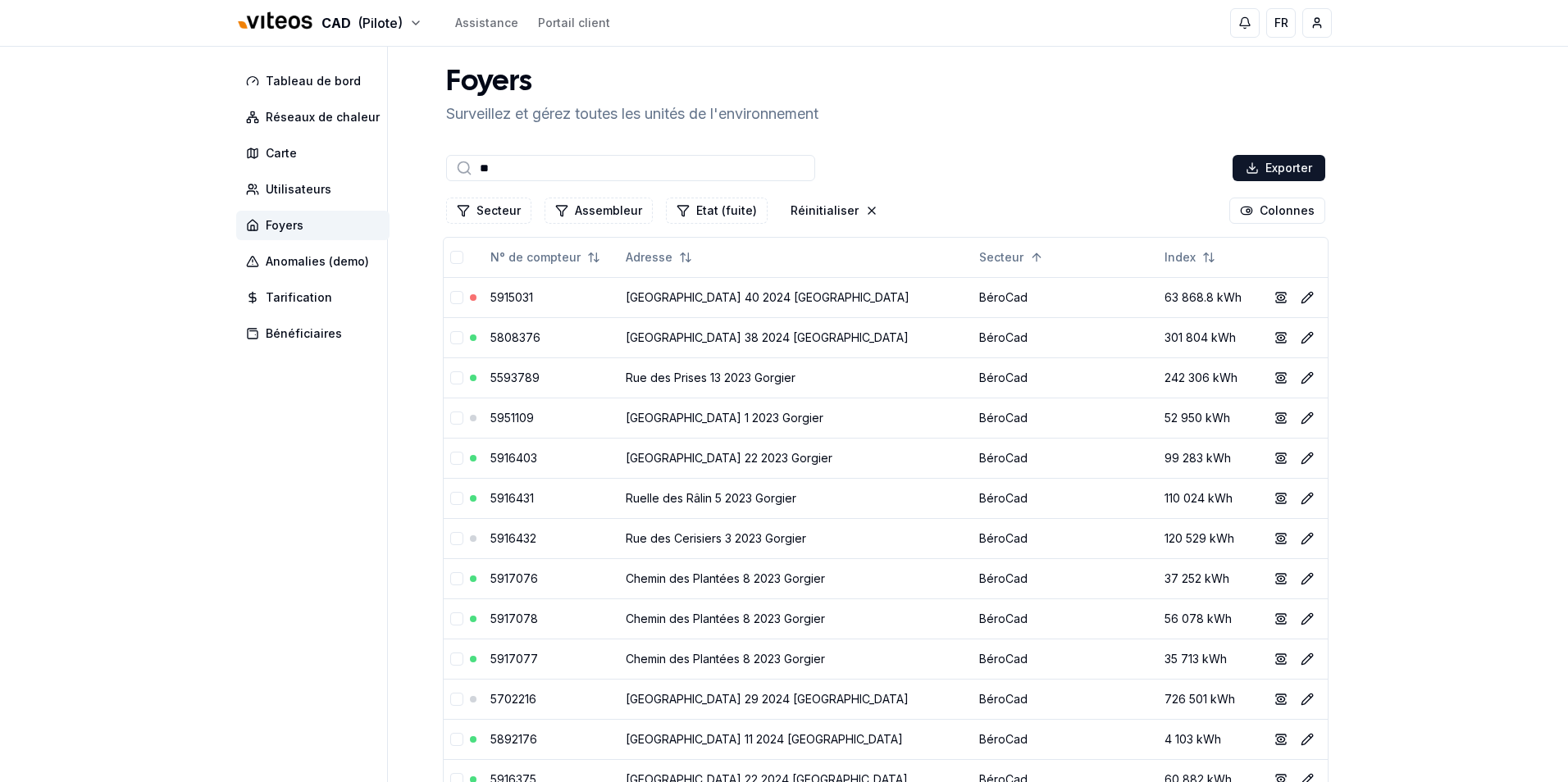
type input "*"
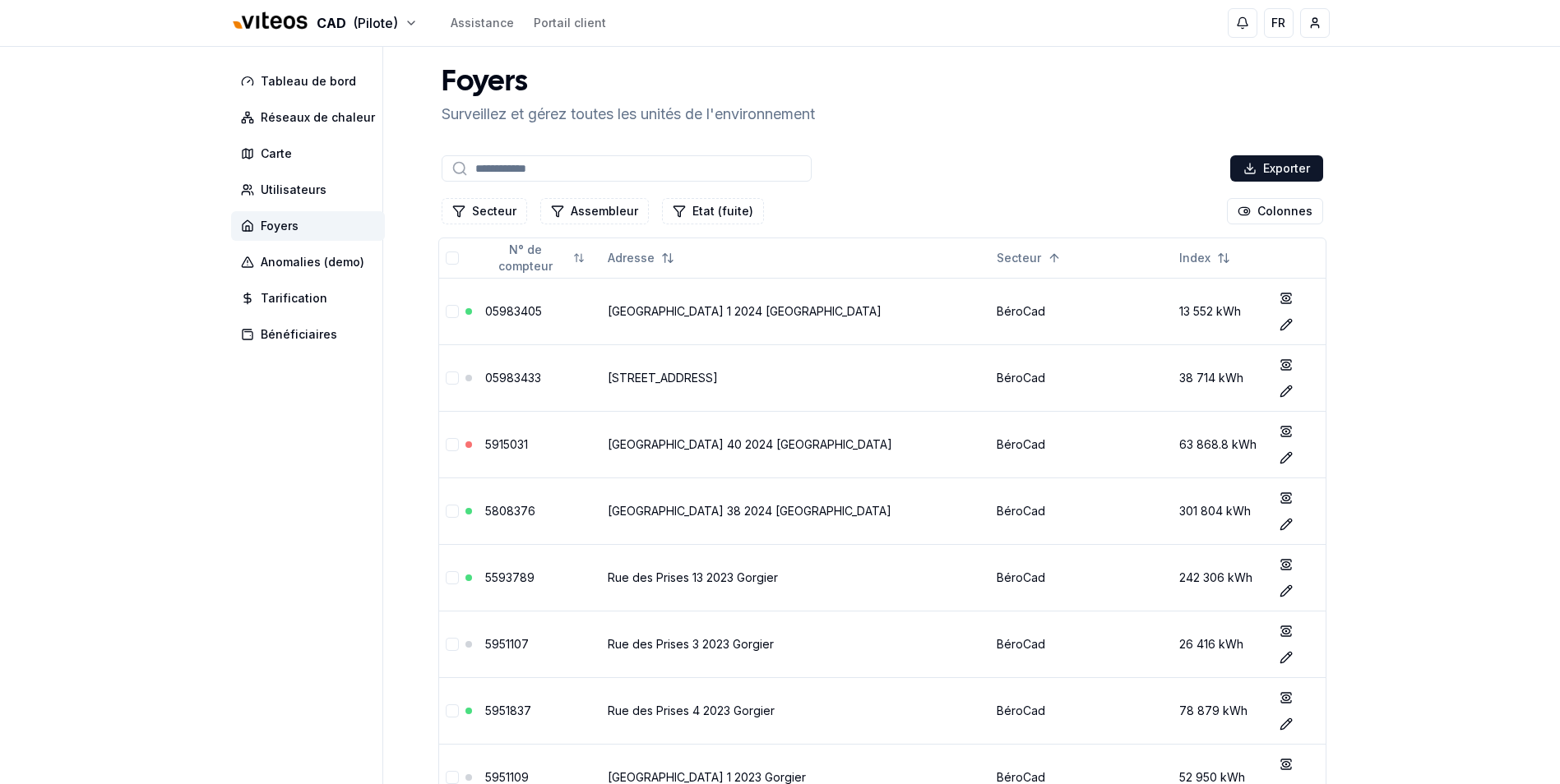
click at [598, 174] on input at bounding box center [626, 168] width 370 height 26
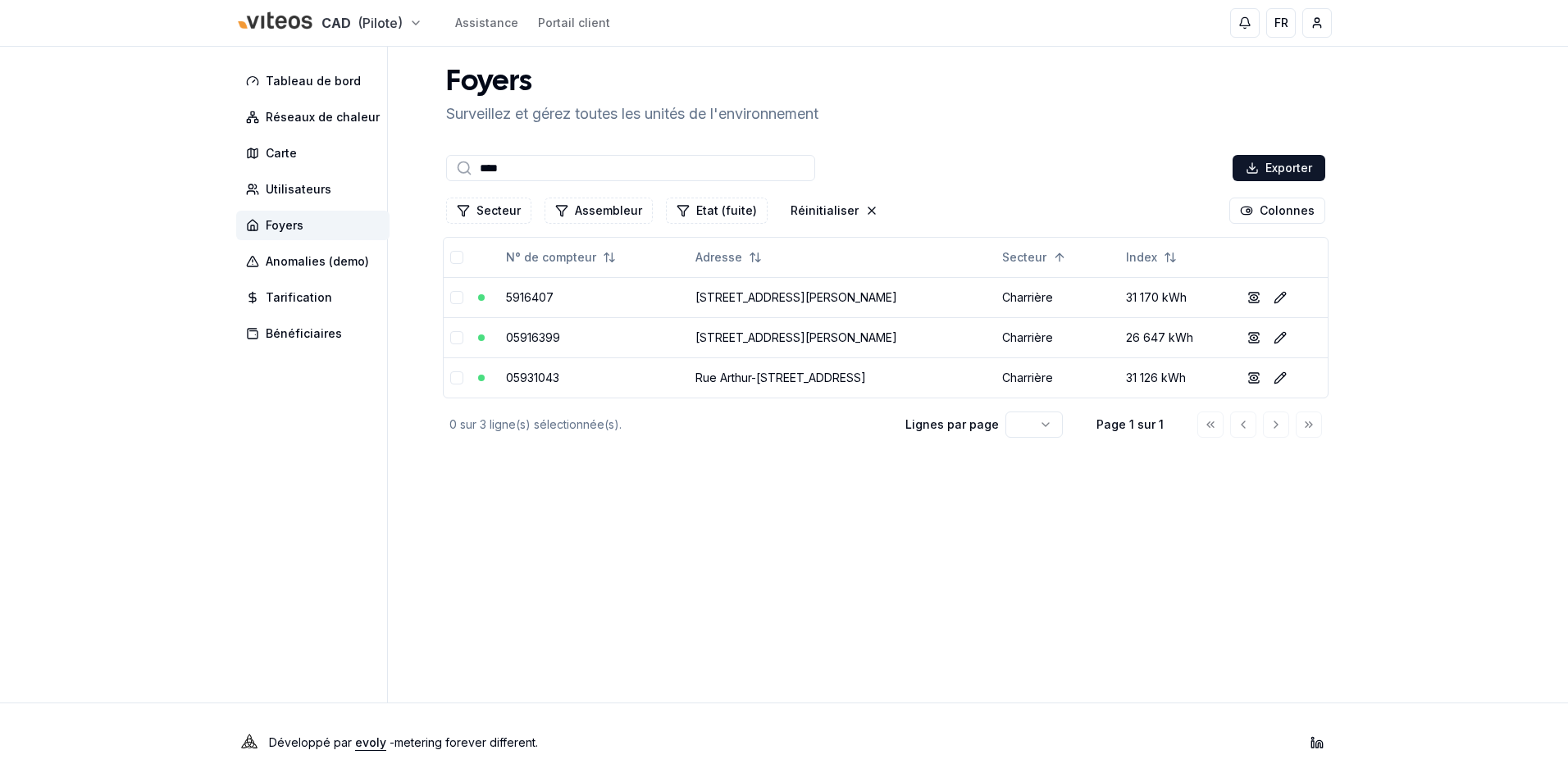
type input "****"
click at [397, 24] on html "CAD (Pilote) Assistance Portail client FR [PERSON_NAME] Tableau de bord Réseaux…" at bounding box center [784, 391] width 1568 height 782
click at [302, 128] on link "Viteos - Gaz" at bounding box center [328, 135] width 201 height 30
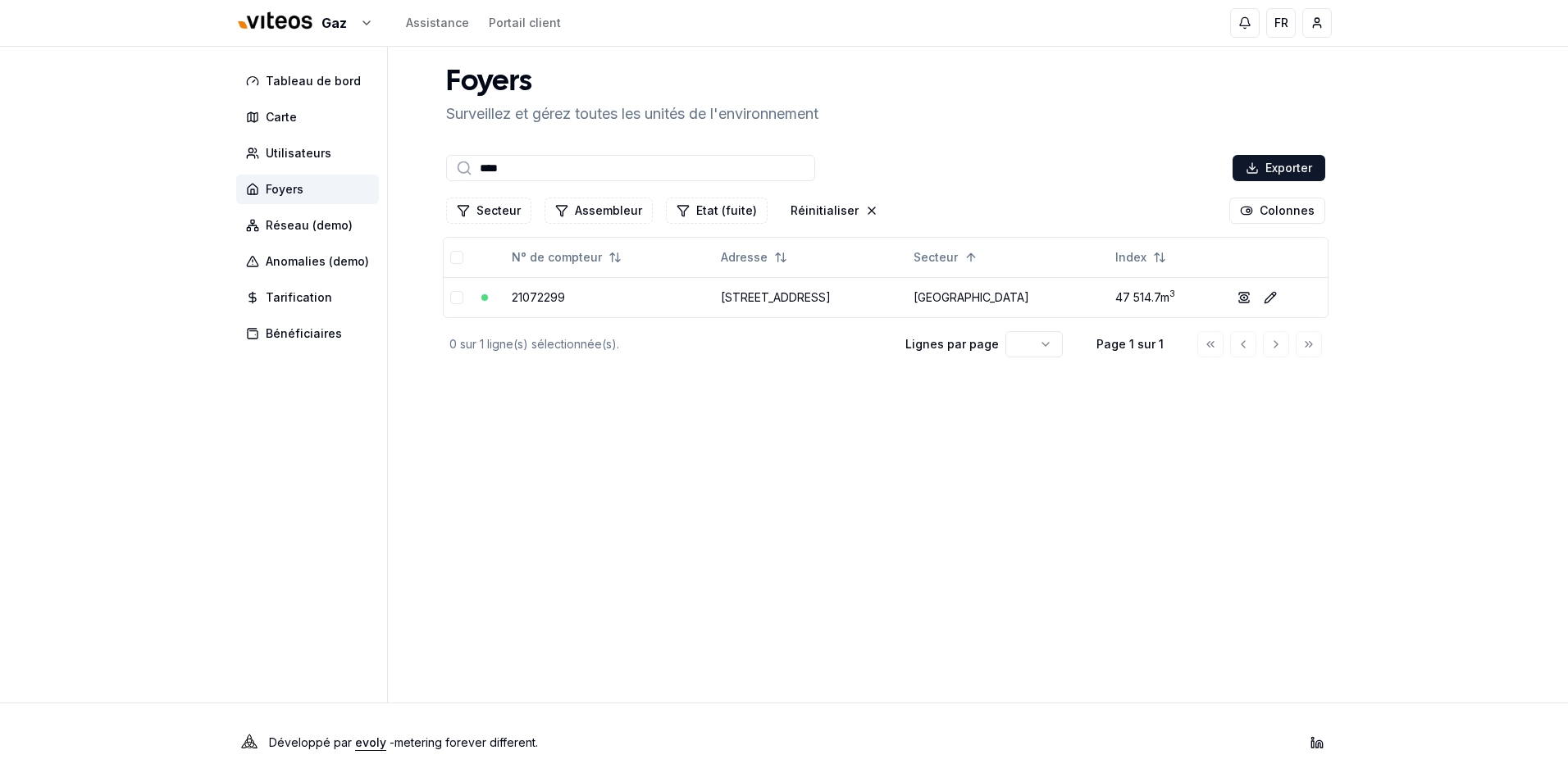
type input "****"
drag, startPoint x: 540, startPoint y: 165, endPoint x: 421, endPoint y: 164, distance: 119.0
click at [421, 164] on div "Tableau de bord Carte Utilisateurs Foyers Réseau (demo) Anomalies (demo) Tarifi…" at bounding box center [783, 375] width 1148 height 656
